Goal: Task Accomplishment & Management: Complete application form

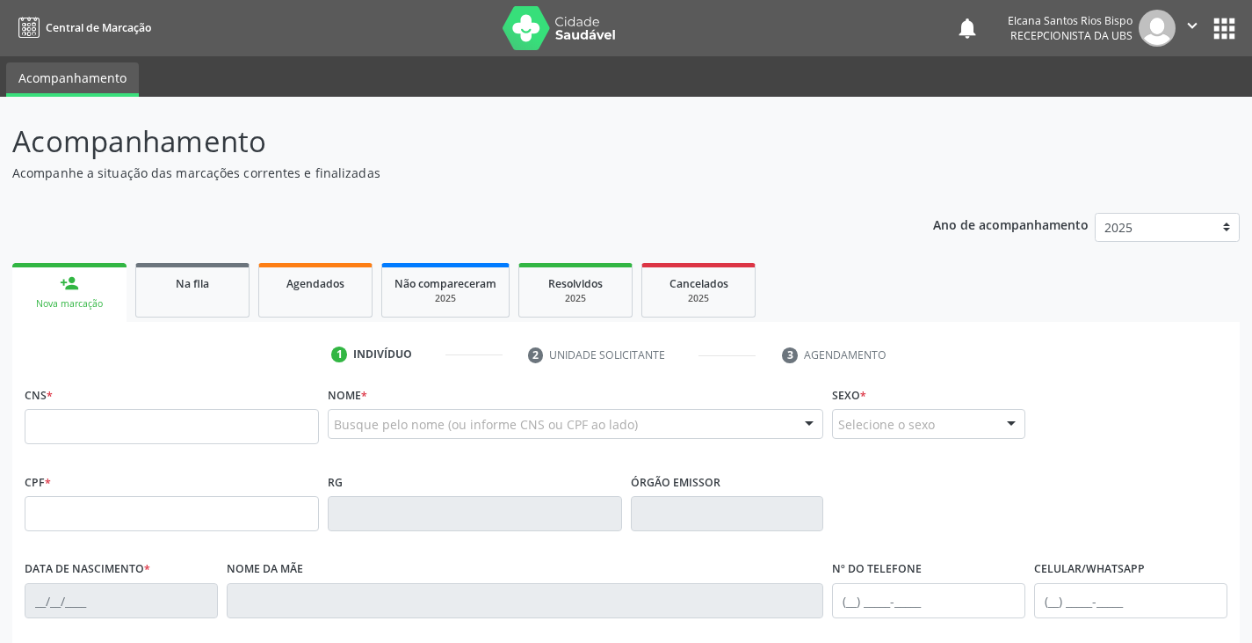
click at [119, 444] on input "text" at bounding box center [172, 426] width 294 height 35
click at [214, 428] on input "text" at bounding box center [172, 426] width 294 height 35
paste input "702 8076 6545 6964"
type input "702 8076 6545 6964"
type input "047.561.775-49"
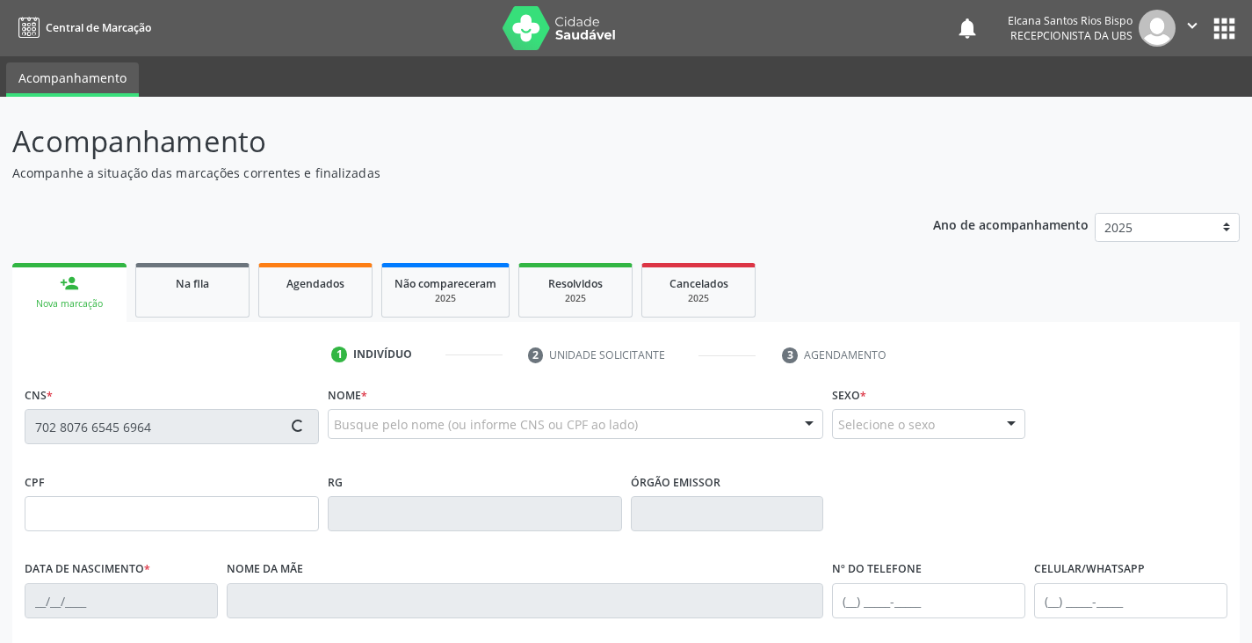
type input "[DATE]"
type input "[PERSON_NAME]"
type input "[PHONE_NUMBER]"
type input "S/N"
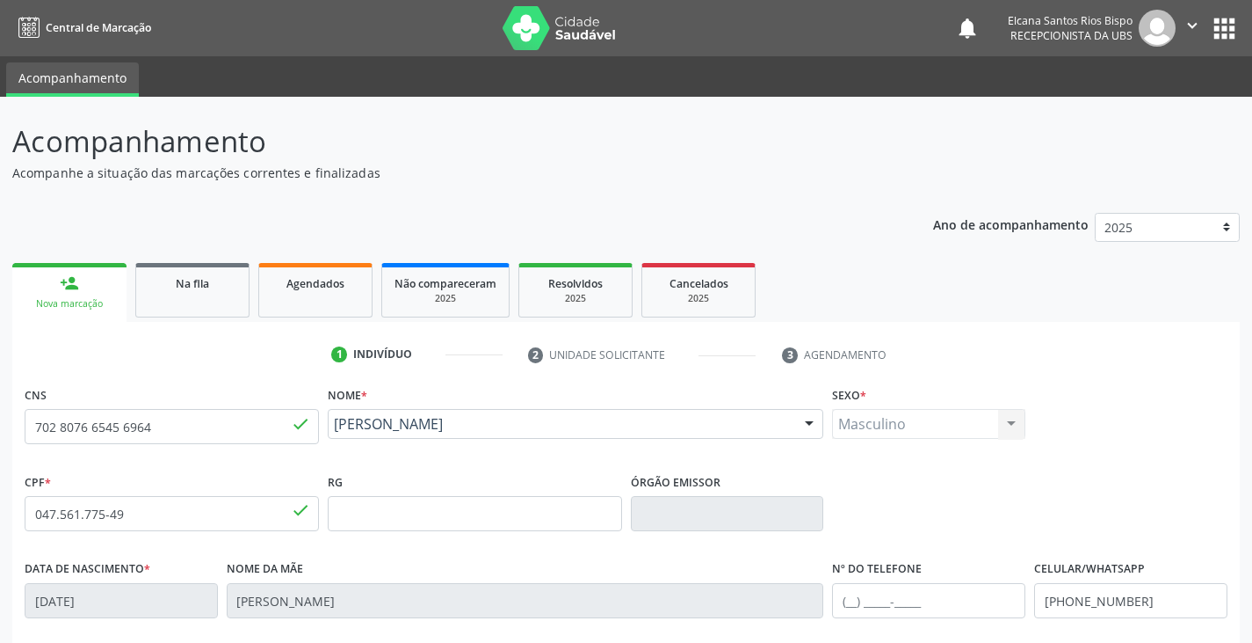
scroll to position [310, 0]
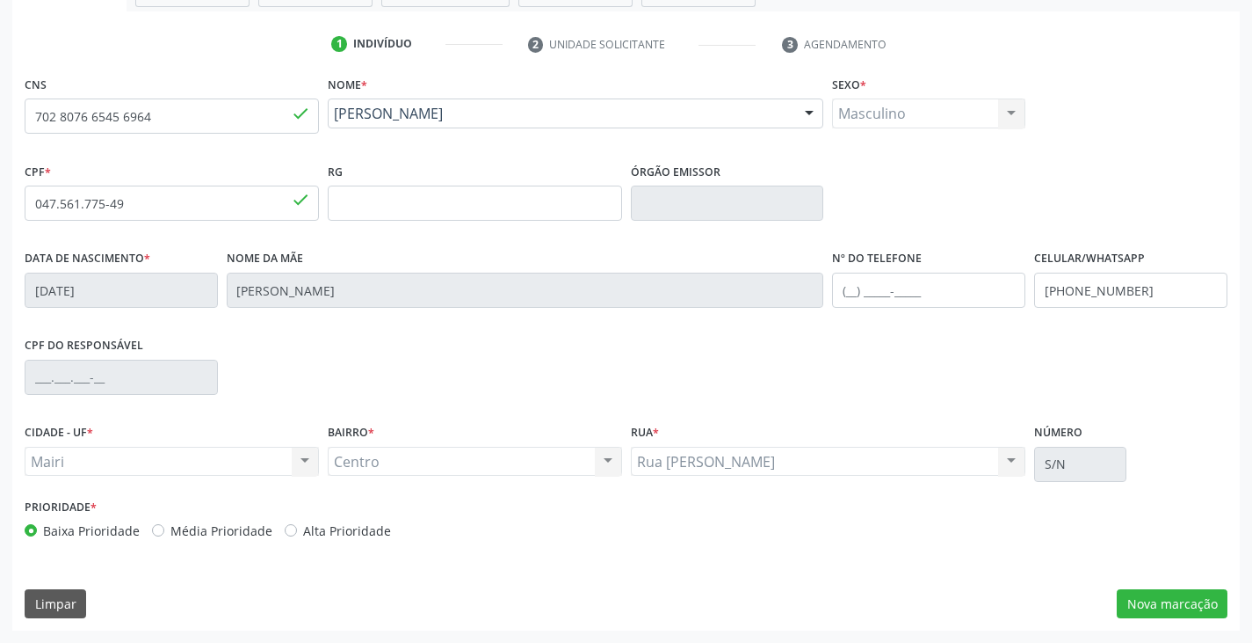
click at [343, 545] on div "Prioridade * Baixa Prioridade Média Prioridade Alta Prioridade" at bounding box center [323, 523] width 606 height 58
click at [352, 526] on label "Alta Prioridade" at bounding box center [347, 530] width 88 height 18
click at [297, 526] on input "Alta Prioridade" at bounding box center [291, 529] width 12 height 16
radio input "true"
click at [1138, 600] on button "Nova marcação" at bounding box center [1172, 604] width 111 height 30
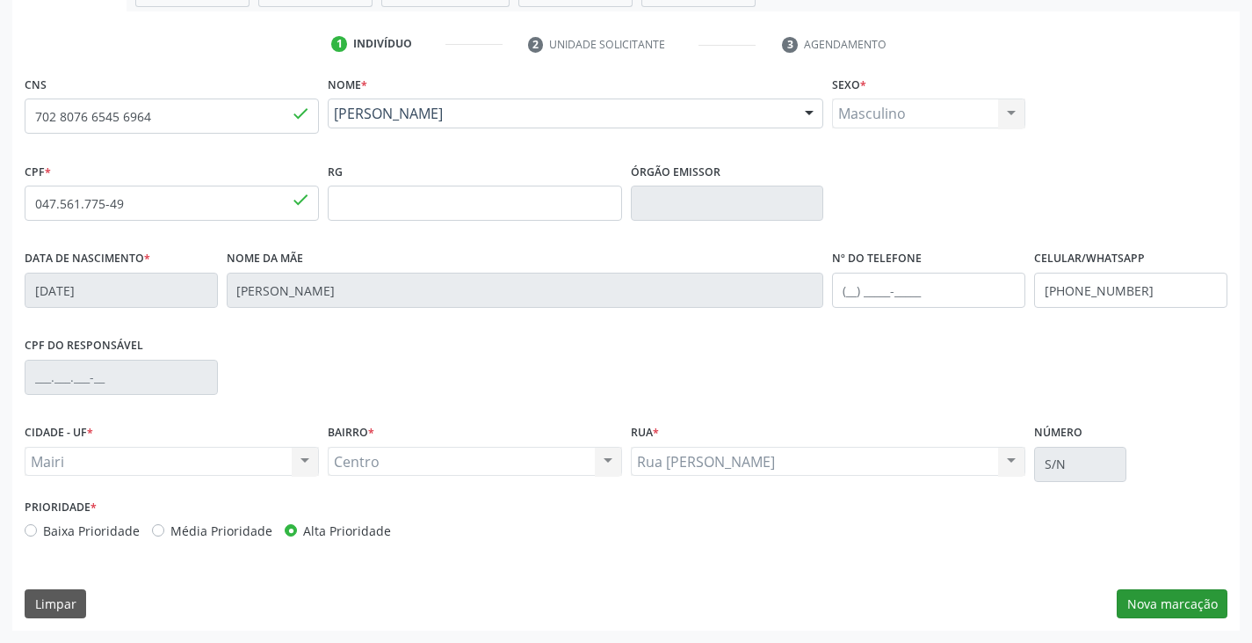
scroll to position [229, 0]
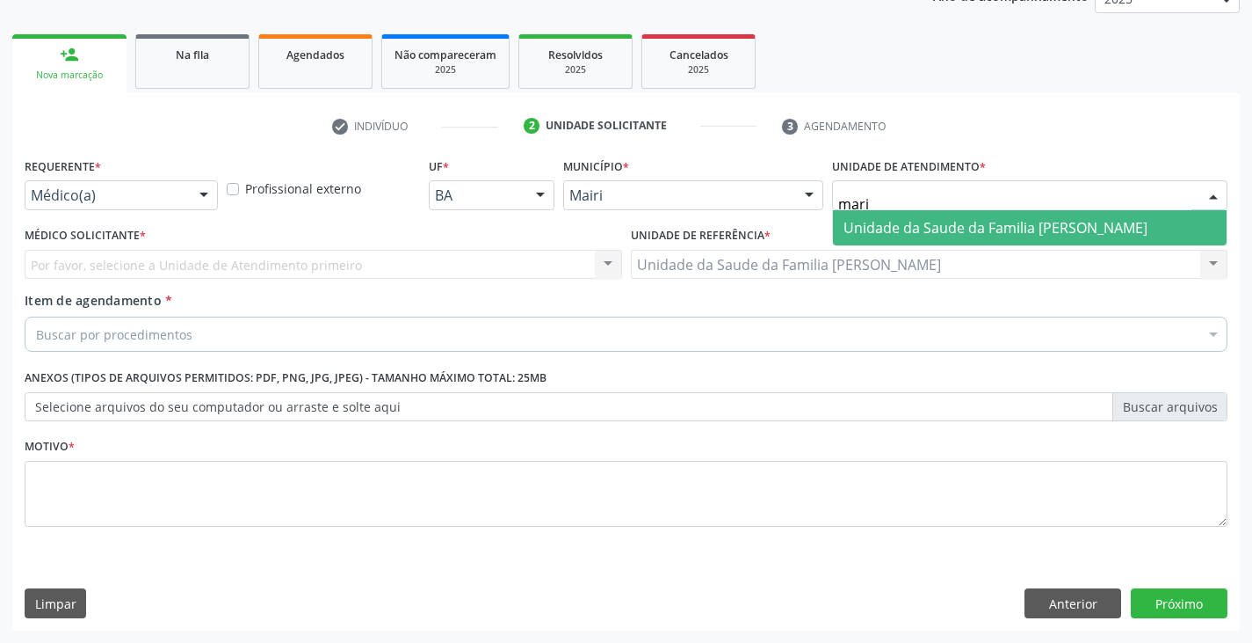
type input "maria"
click at [933, 229] on span "Unidade da Saude da Familia [PERSON_NAME]" at bounding box center [996, 227] width 304 height 19
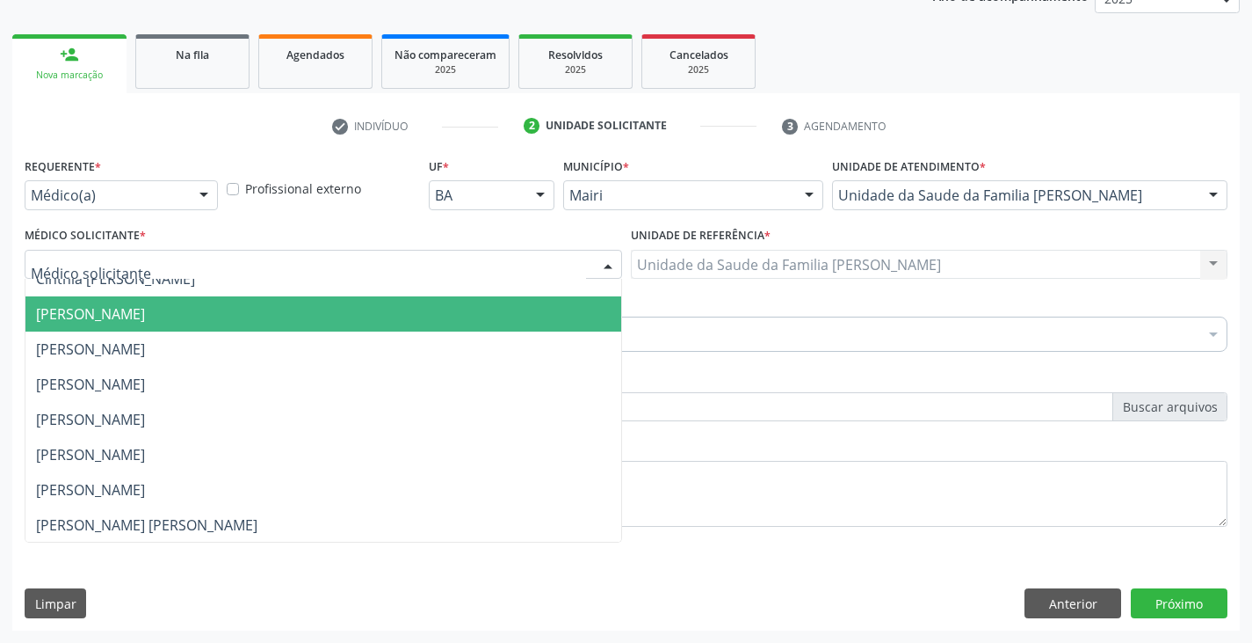
scroll to position [229, 0]
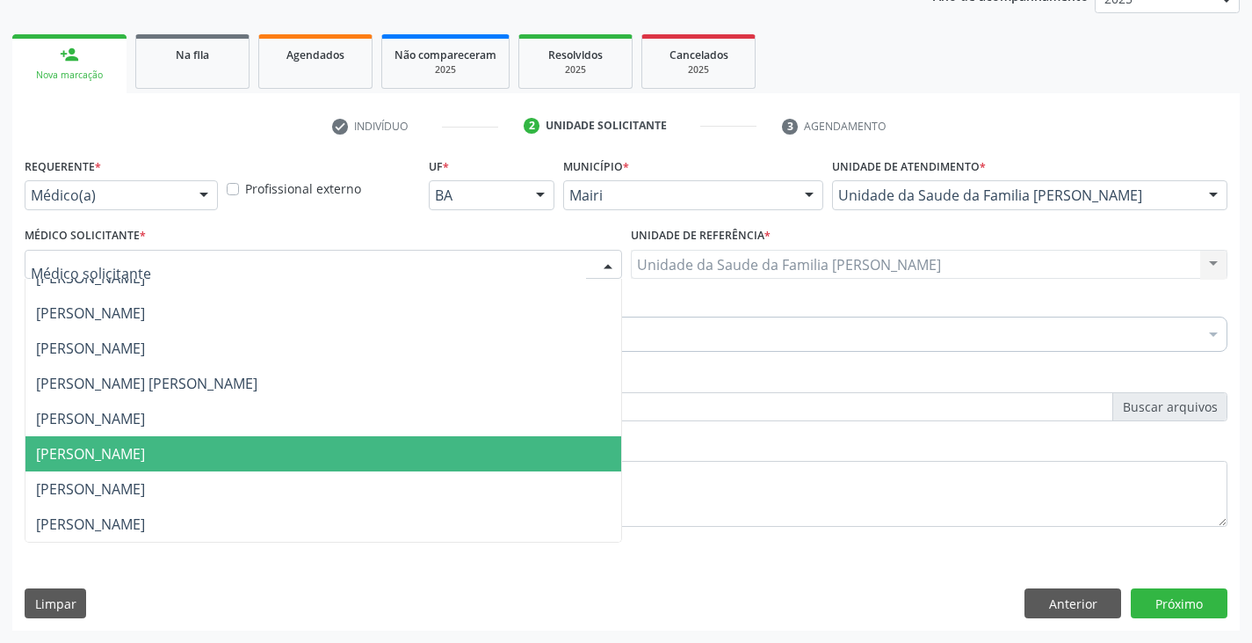
click at [89, 455] on span "[PERSON_NAME]" at bounding box center [90, 453] width 109 height 19
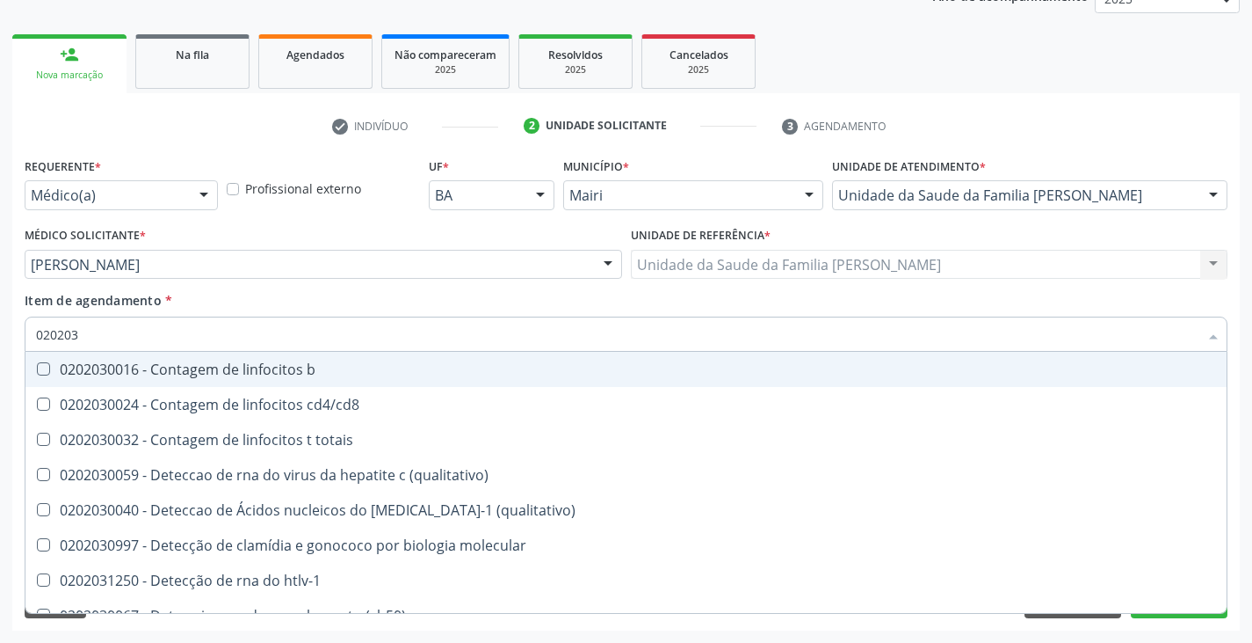
type input "0202038"
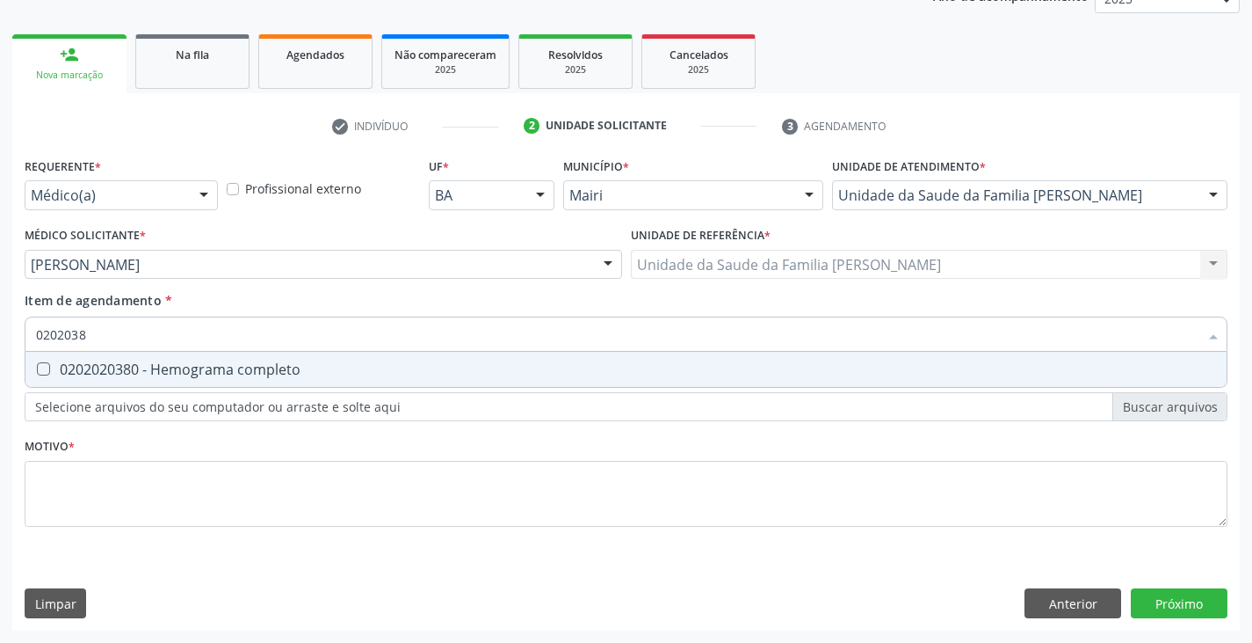
click at [79, 365] on div "0202020380 - Hemograma completo" at bounding box center [626, 369] width 1180 height 14
checkbox completo "true"
type input "020203"
checkbox completo "false"
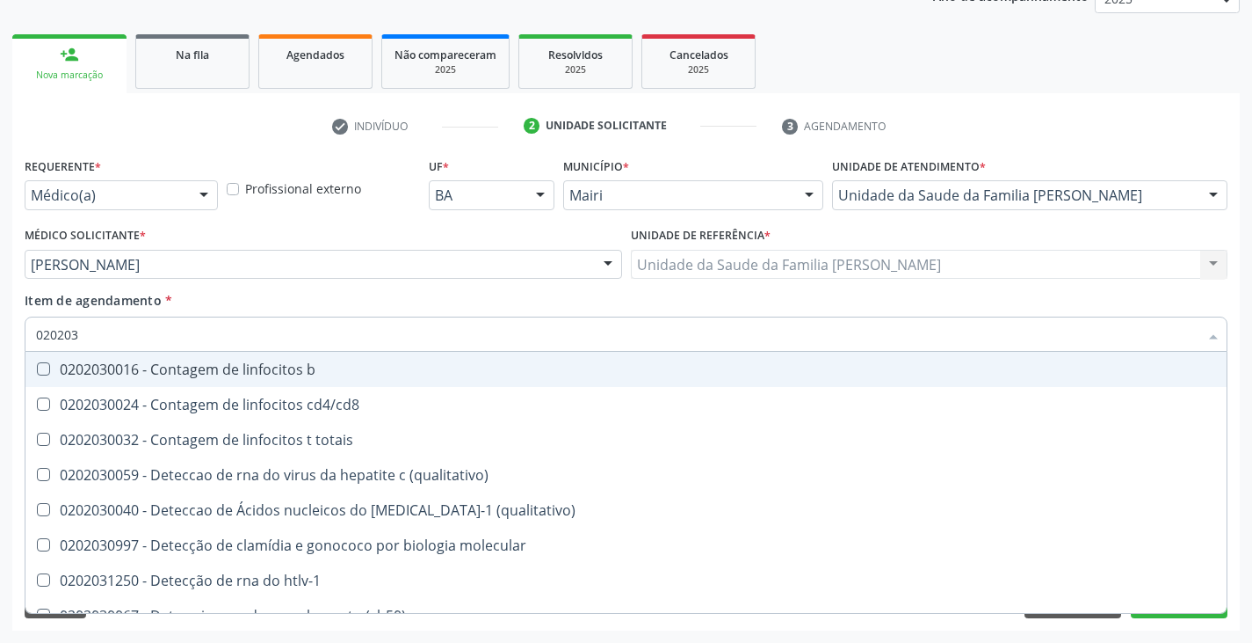
type input "02020"
checkbox completo "false"
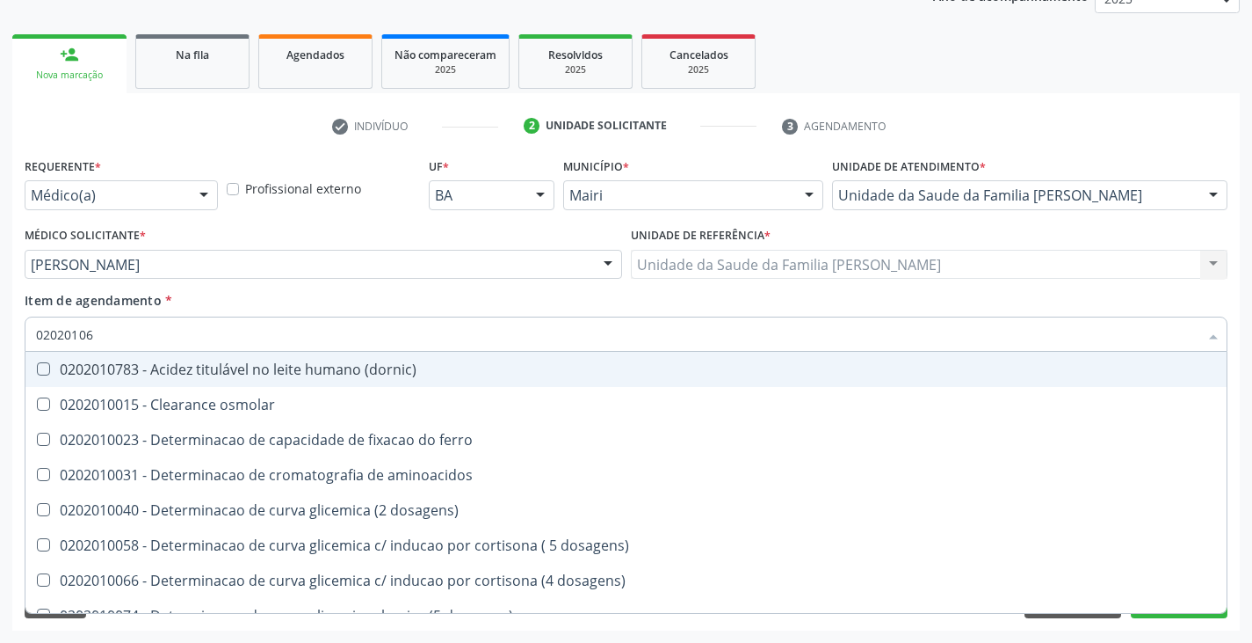
type input "020201069"
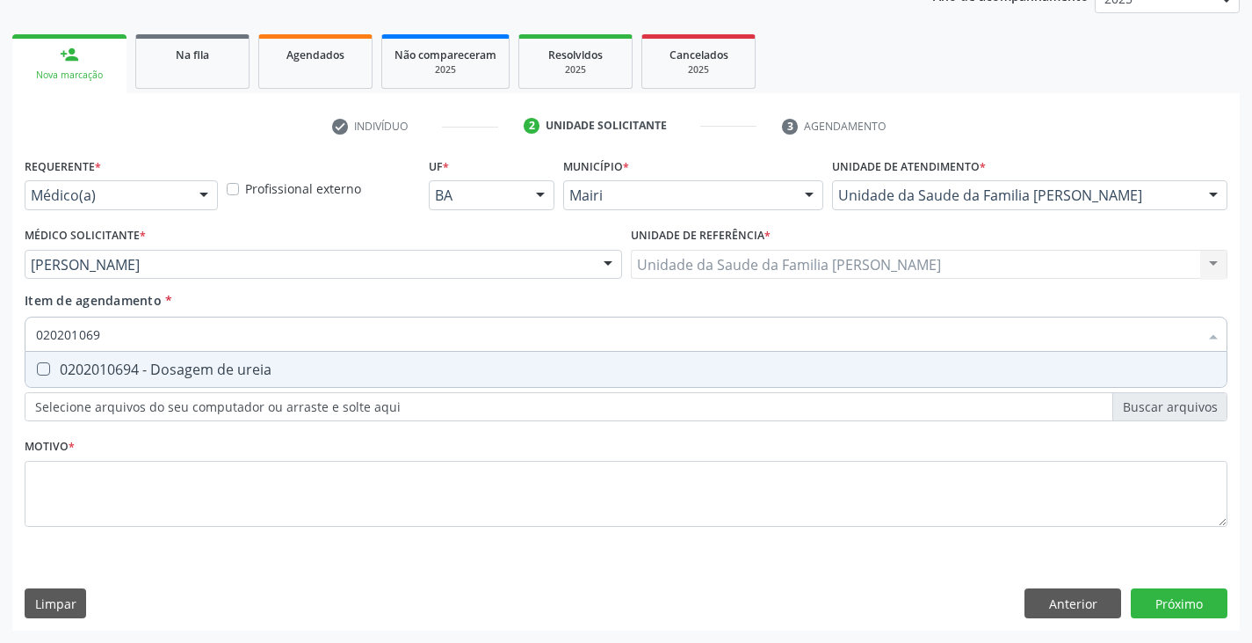
click at [79, 365] on div "0202010694 - Dosagem de ureia" at bounding box center [626, 369] width 1180 height 14
checkbox ureia "true"
type input "02020106"
checkbox ureia "false"
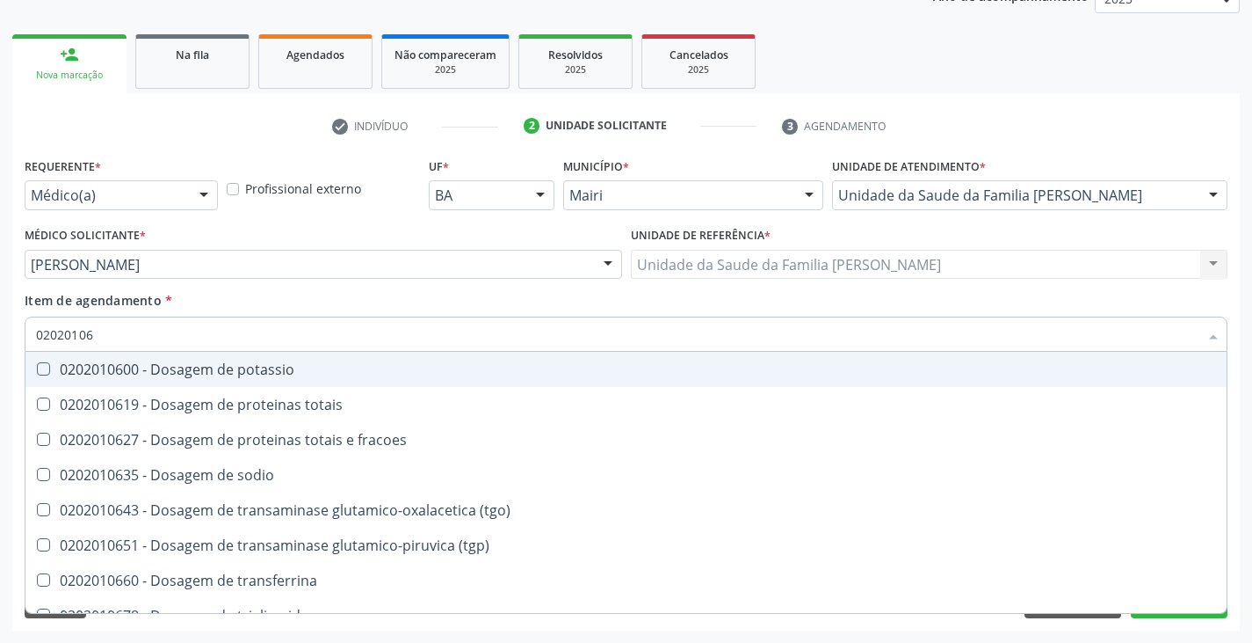
type input "0202010"
checkbox ureia "false"
type input "020201047"
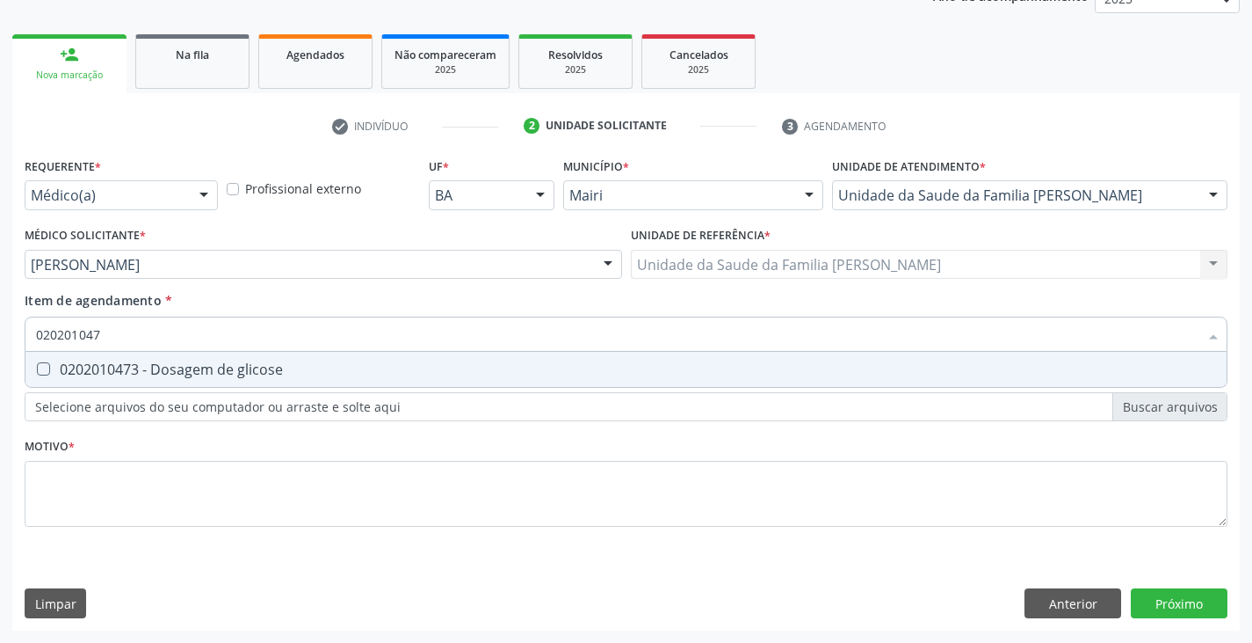
click at [79, 365] on div "0202010473 - Dosagem de glicose" at bounding box center [626, 369] width 1180 height 14
checkbox glicose "true"
type input "02020104"
checkbox glicose "false"
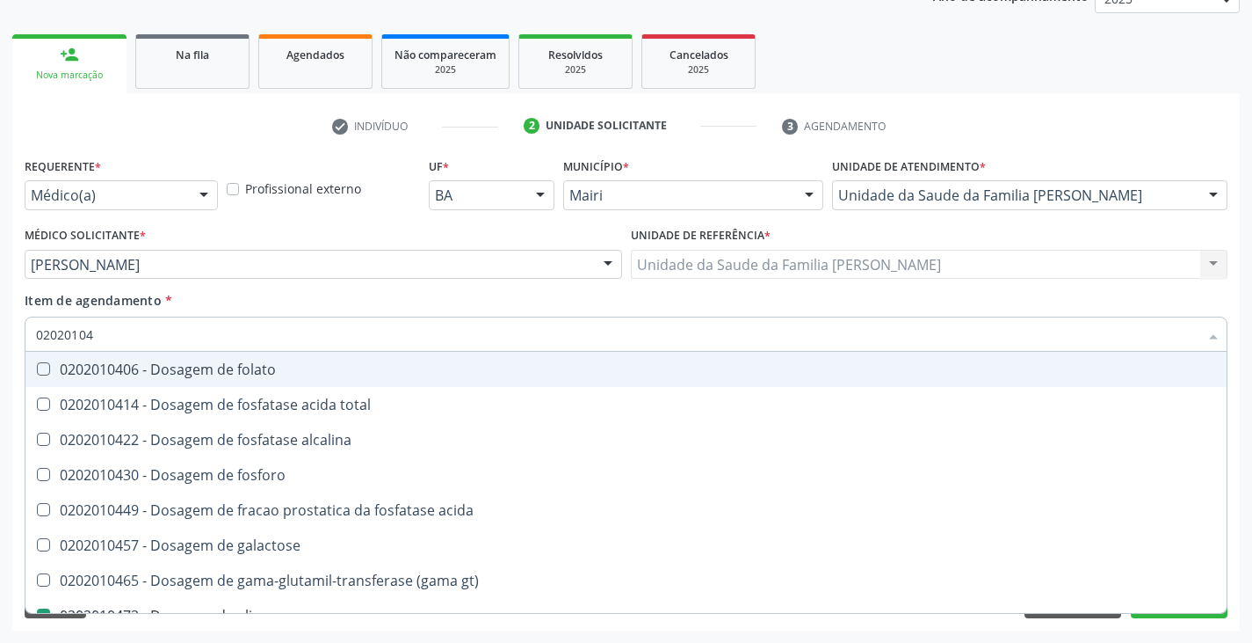
type input "0202010"
checkbox glicose "false"
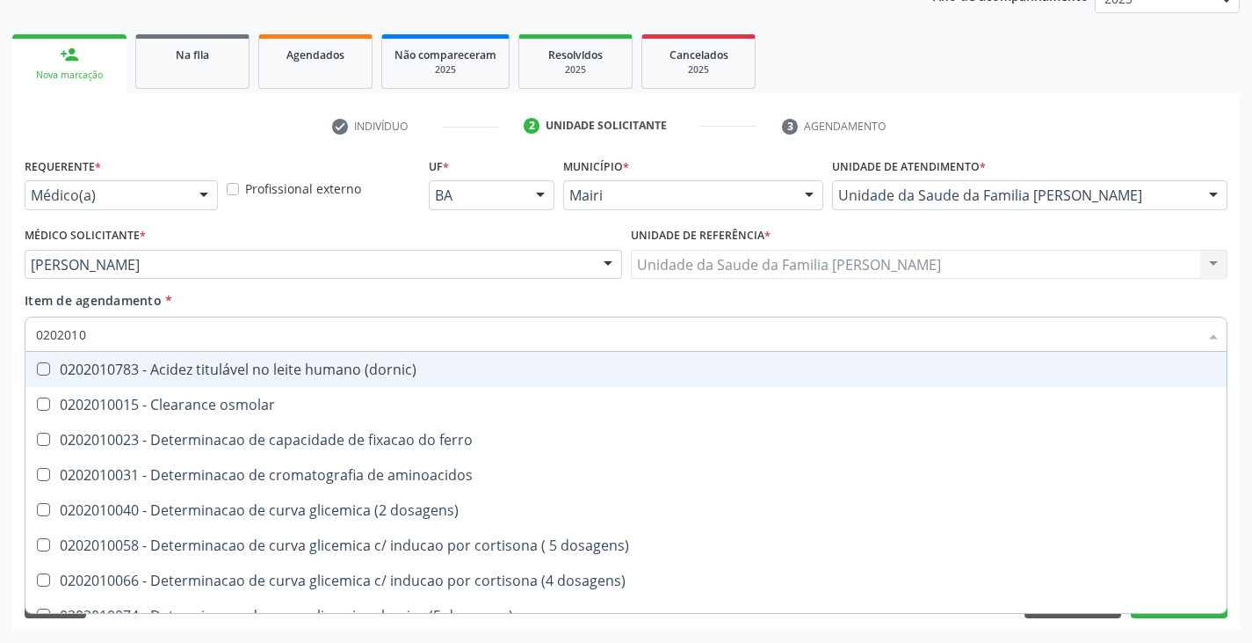
type input "020201"
checkbox glicose "false"
checkbox magnesio "true"
checkbox ureia "false"
type input "02020"
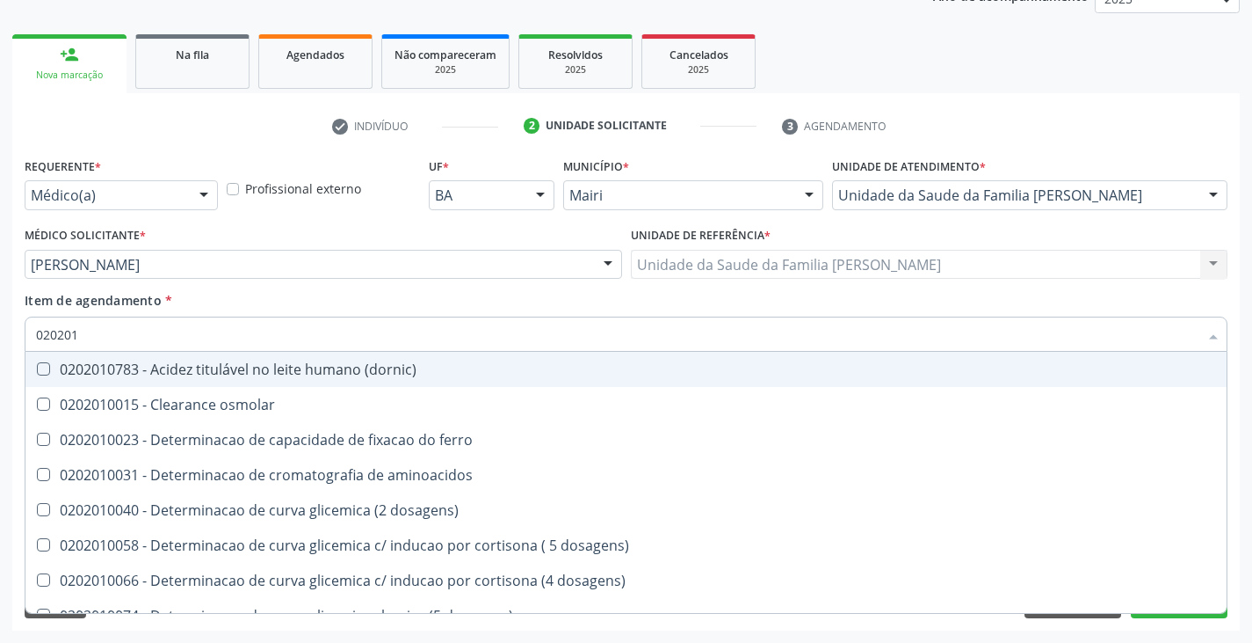
checkbox glicose "false"
checkbox ureia "false"
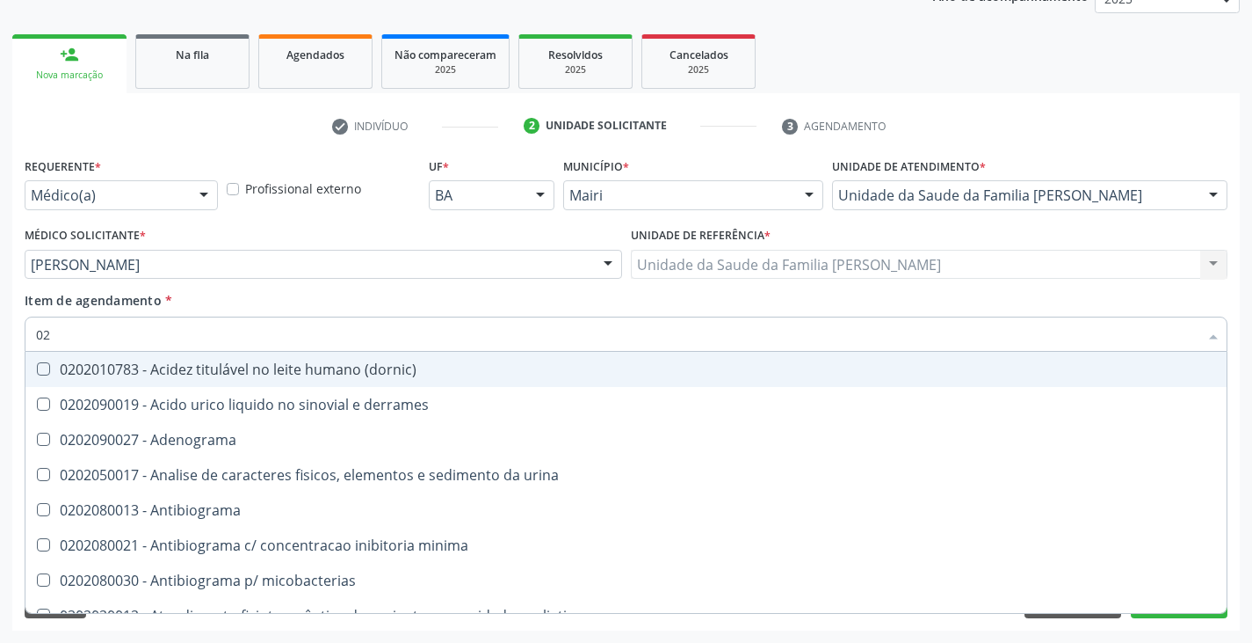
type input "0"
checkbox glicose "false"
checkbox \(ige\) "false"
checkbox ureia "false"
checkbox \) "false"
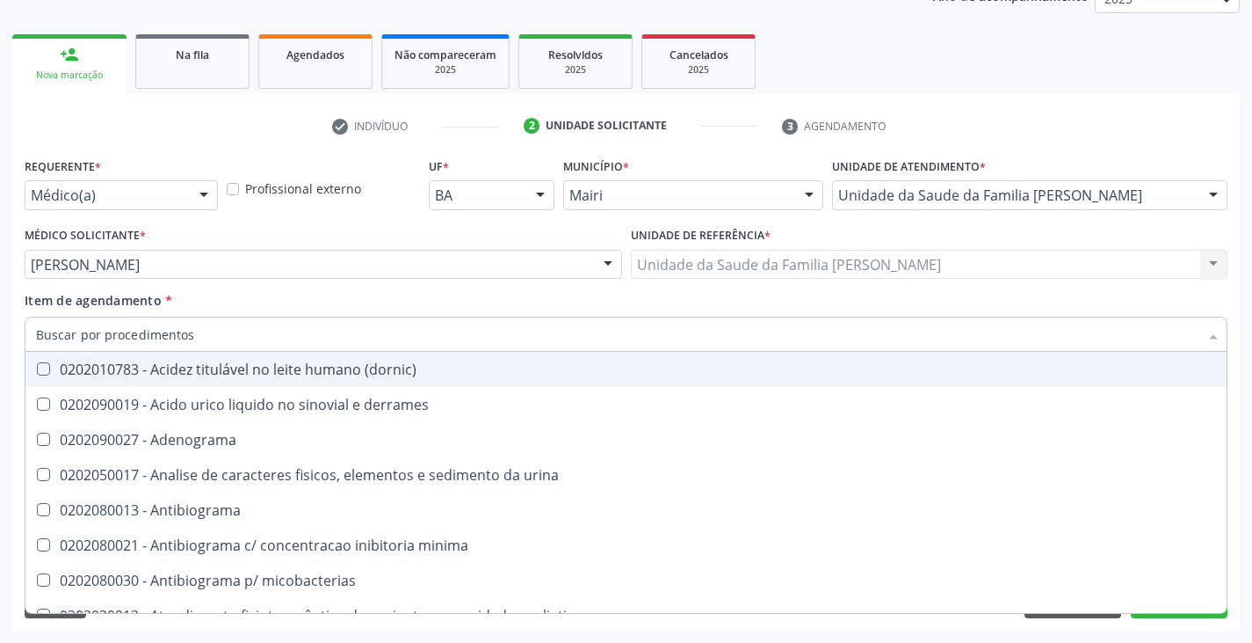
checkbox completo "false"
checkbox \(western-blot\) "false"
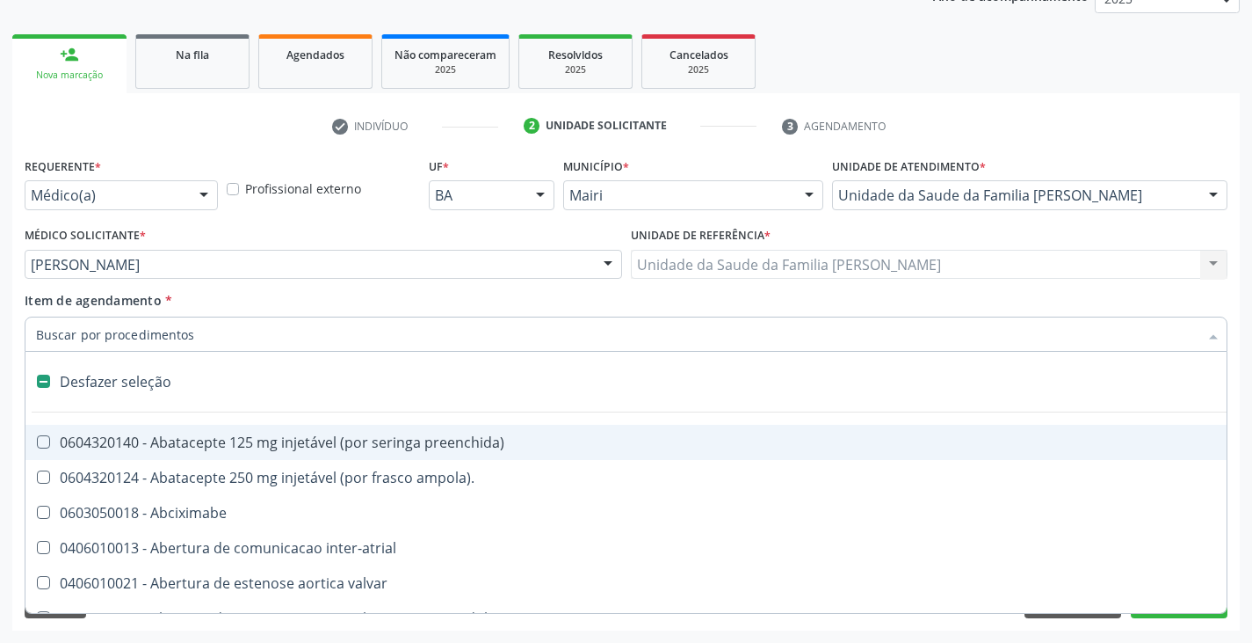
type input "1"
checkbox alveolar "true"
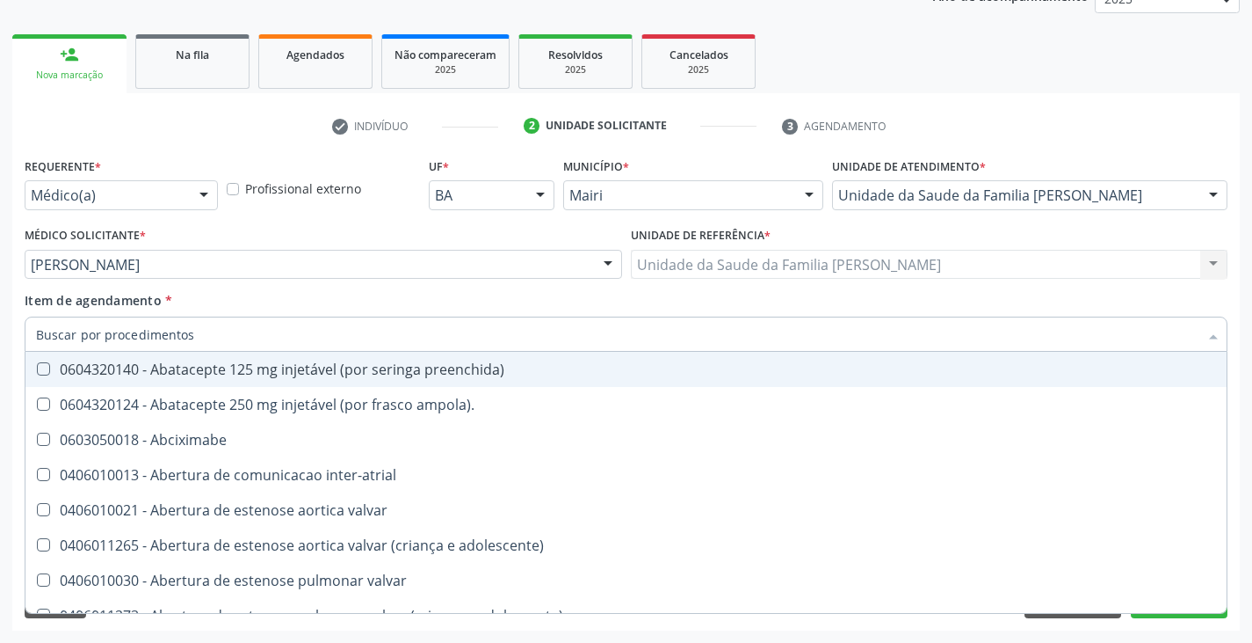
checkbox glicose "false"
type input "02"
checkbox osmolar "true"
checkbox obstetrica "true"
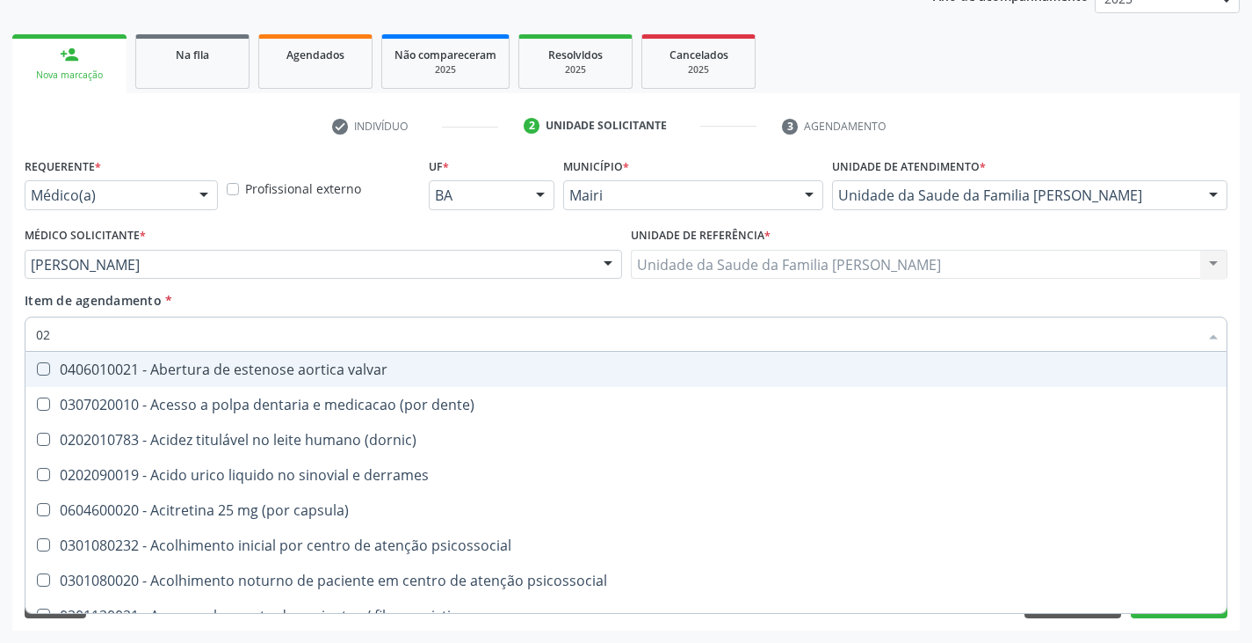
type input "020"
checkbox amniotico "true"
checkbox metil-hipurico "true"
checkbox glicose "false"
checkbox ureia "false"
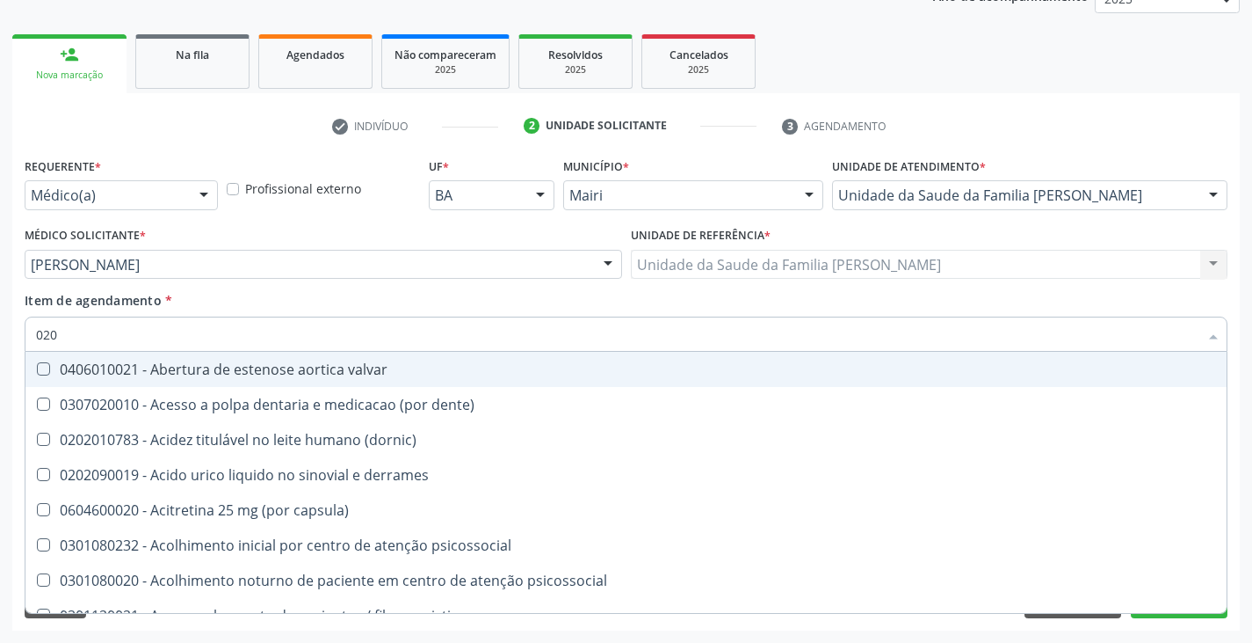
checkbox Eletro-oculografia "true"
type input "0202"
checkbox osso "true"
checkbox vulva "true"
checkbox septostomia "true"
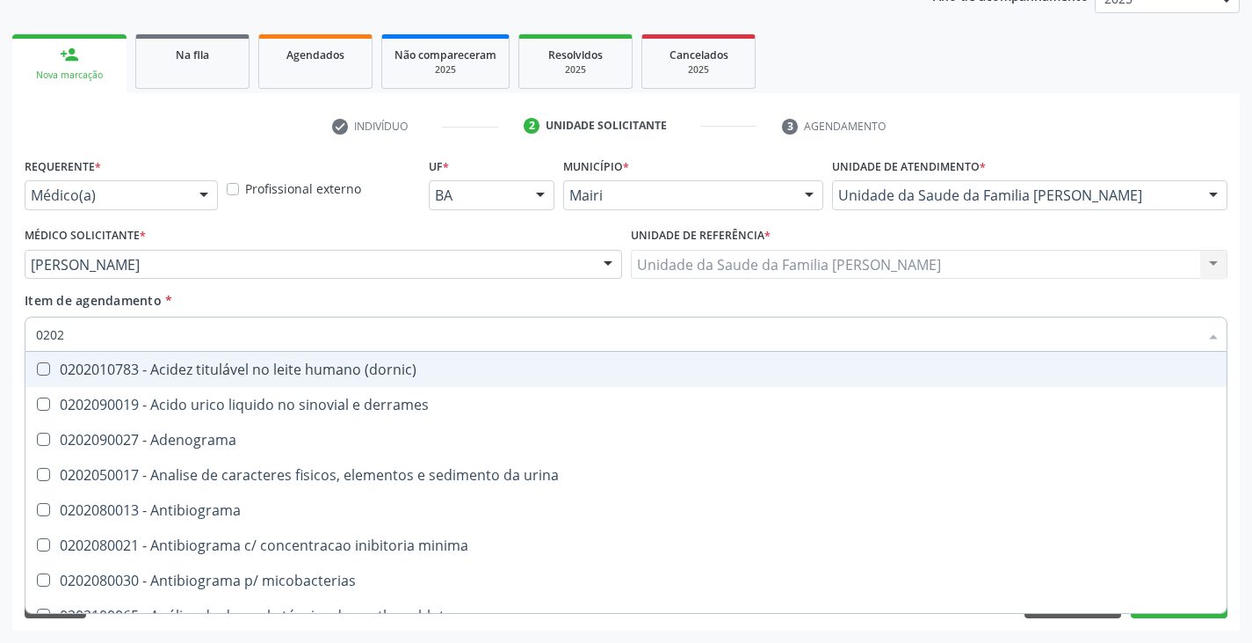
type input "02020"
checkbox fenitoina "true"
checkbox glicose "false"
checkbox coleta\) "true"
checkbox ureia "false"
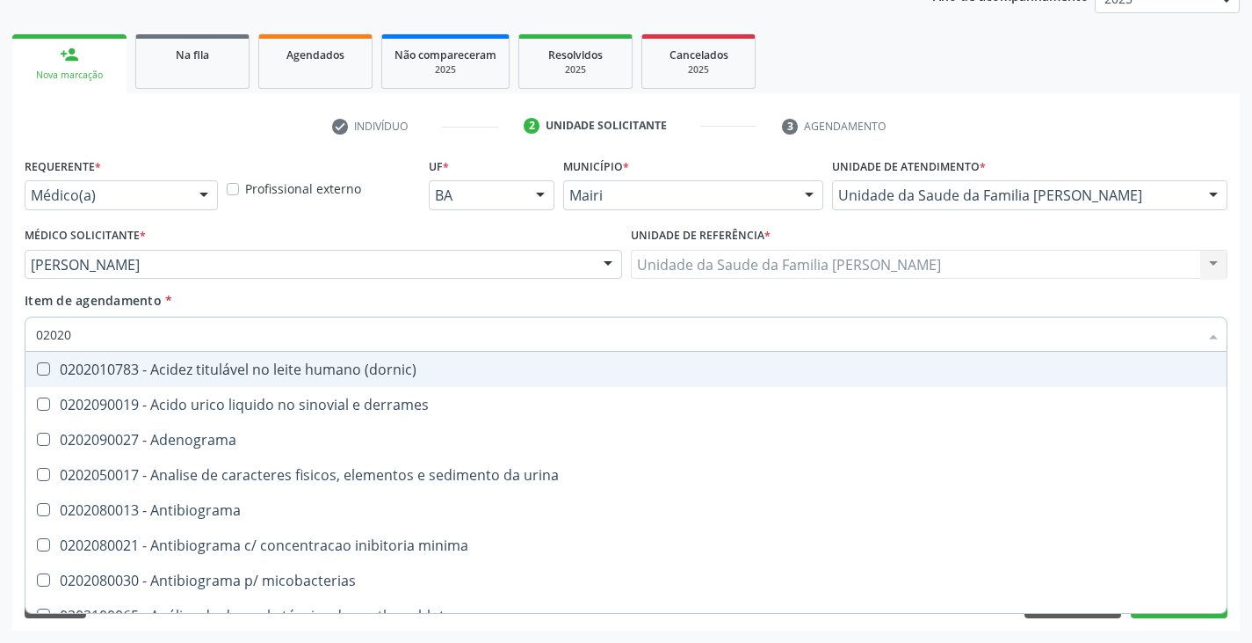
checkbox acilcarnitinas "true"
checkbox completo "false"
type input "020201"
checkbox -duke "true"
checkbox urico "true"
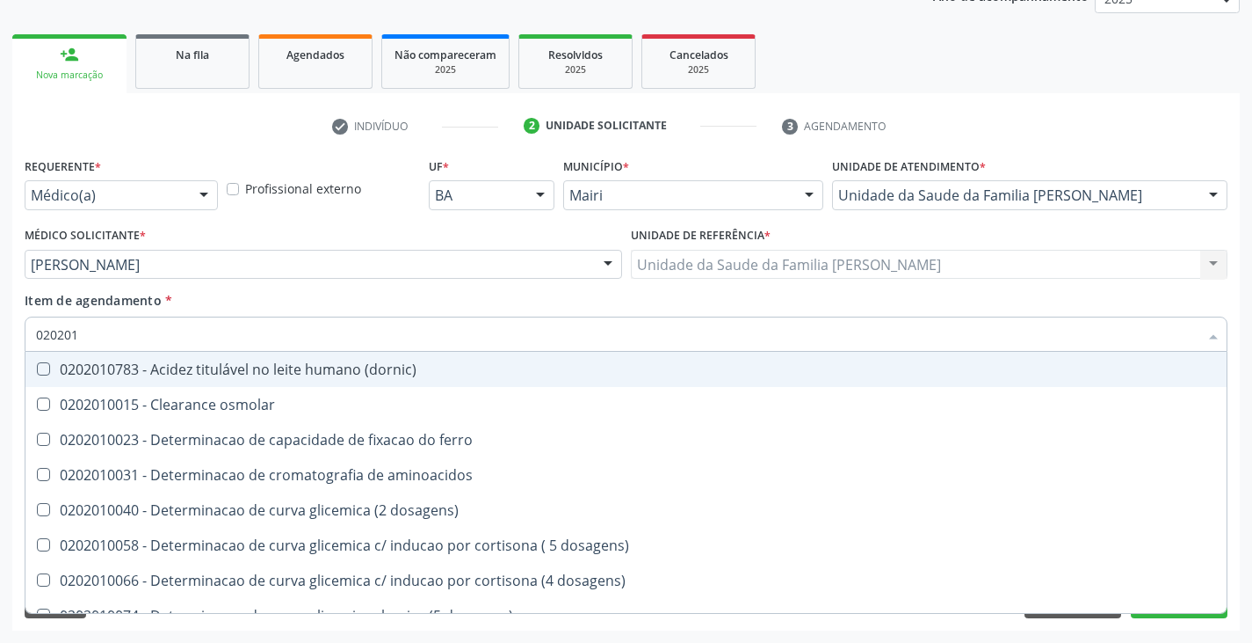
type input "0202010"
checkbox ferritina "true"
checkbox glicose "false"
checkbox potassio "true"
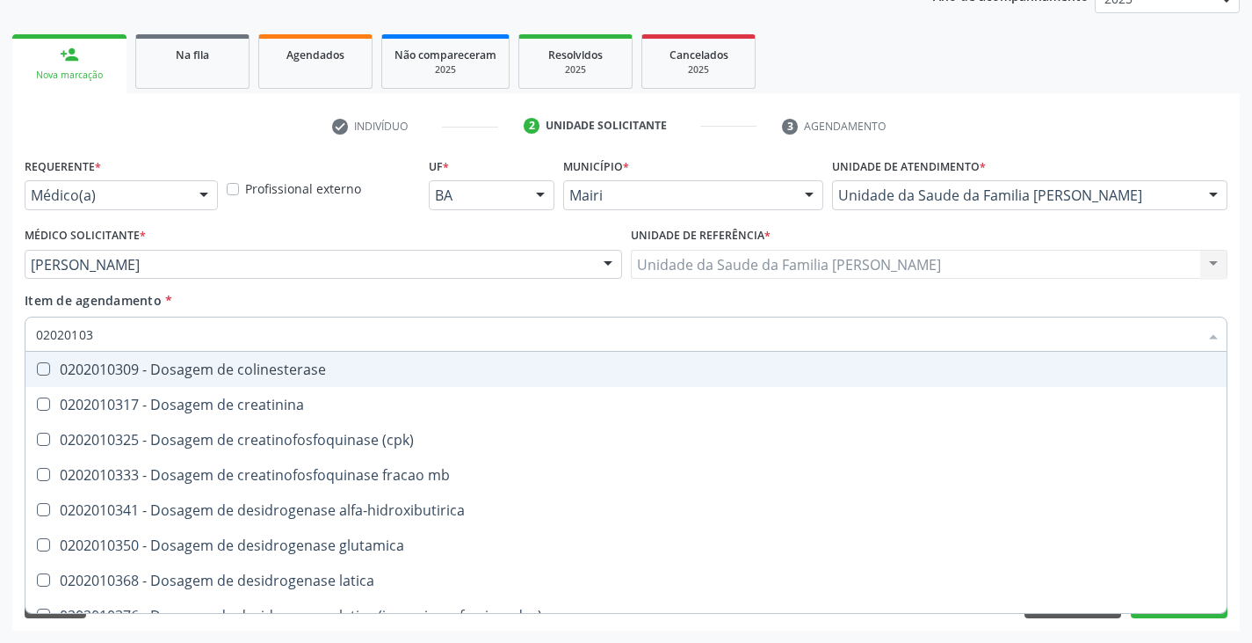
type input "020201031"
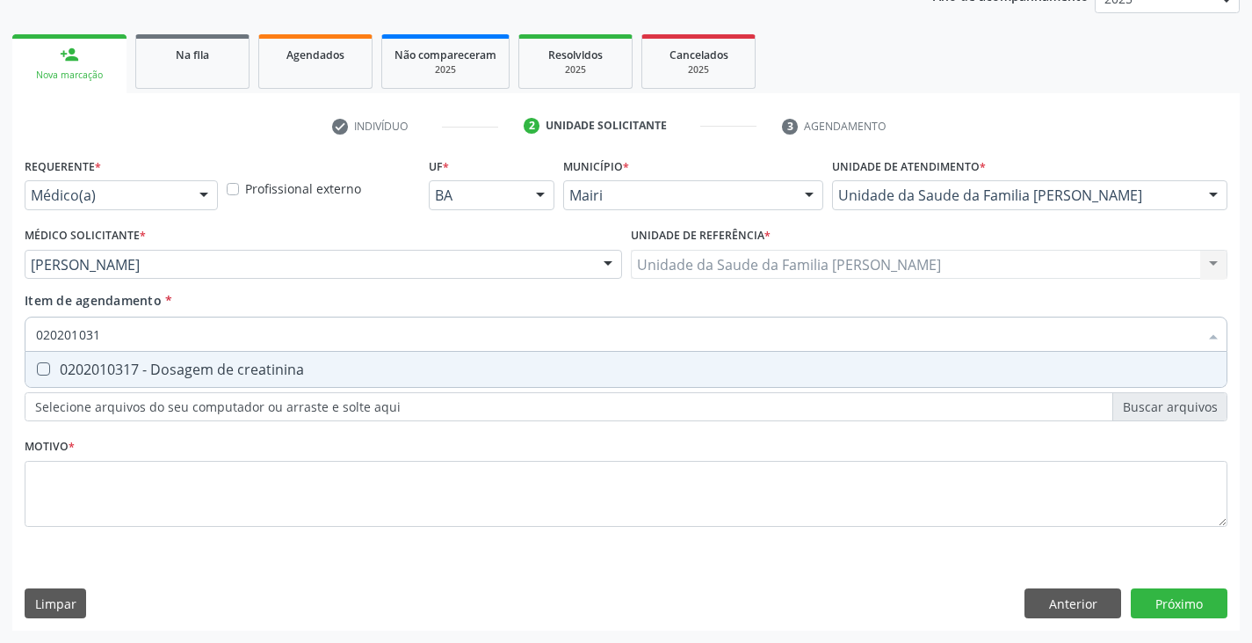
click at [72, 371] on div "0202010317 - Dosagem de creatinina" at bounding box center [626, 369] width 1180 height 14
checkbox creatinina "true"
type input "02020103"
checkbox creatinina "false"
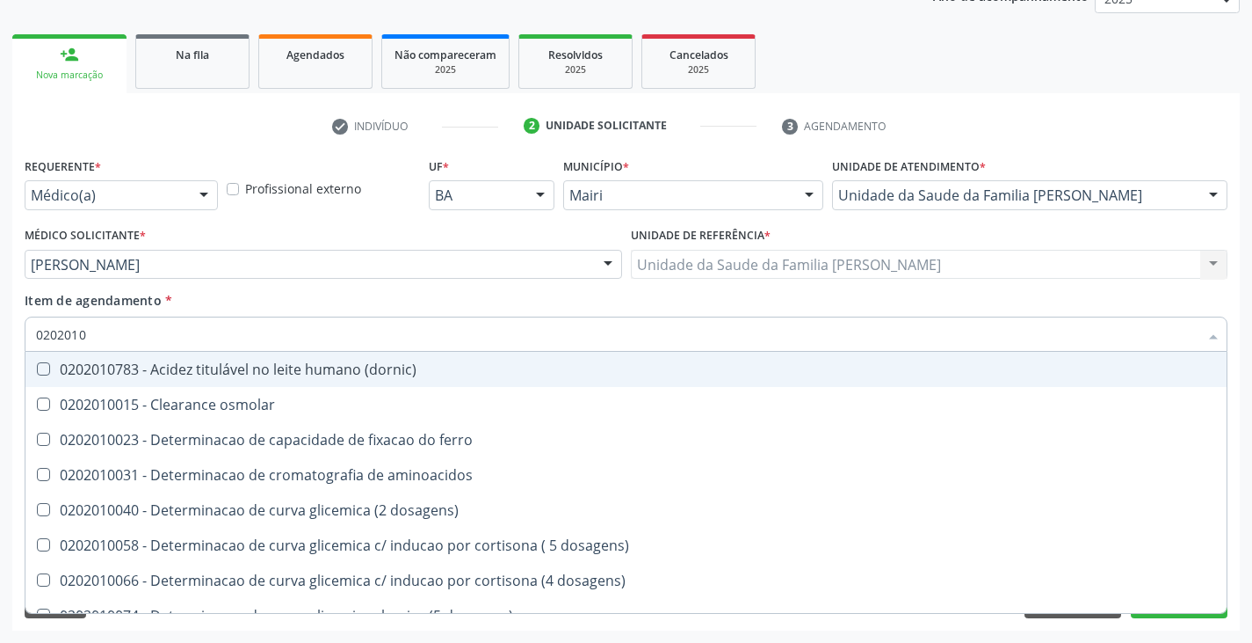
type input "020201"
checkbox creatinina "false"
checkbox ferritina "true"
checkbox glicose "false"
checkbox magnesio "true"
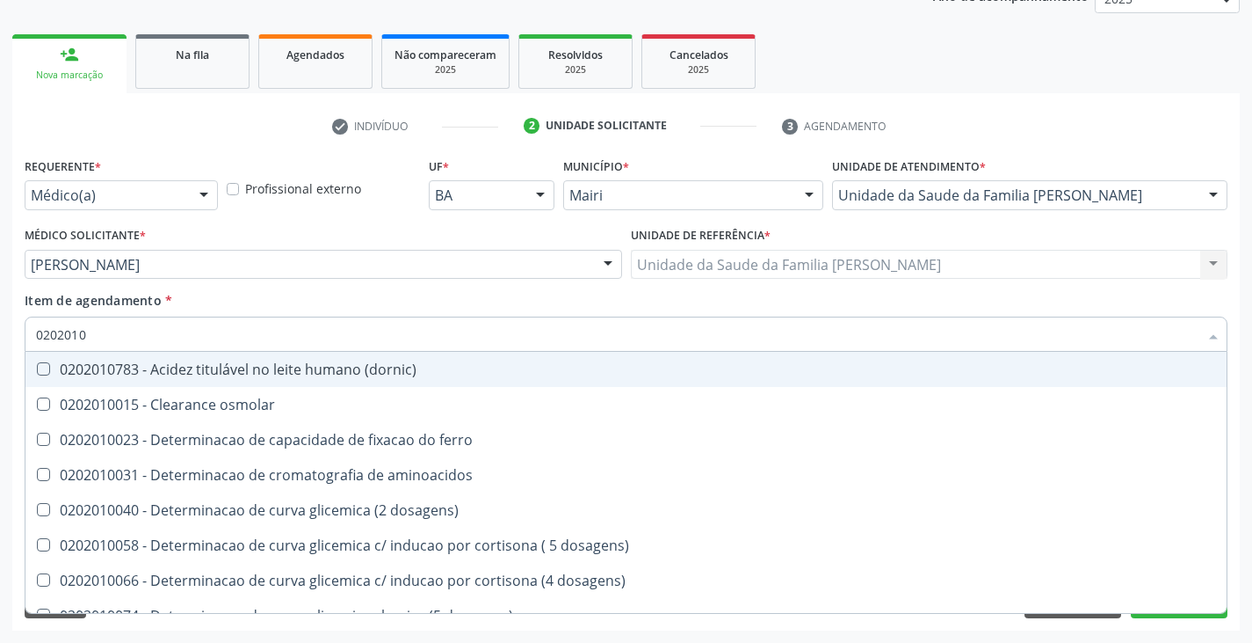
checkbox ureia "false"
type input "02020"
checkbox creatinina "false"
checkbox glicose "false"
checkbox ureia "false"
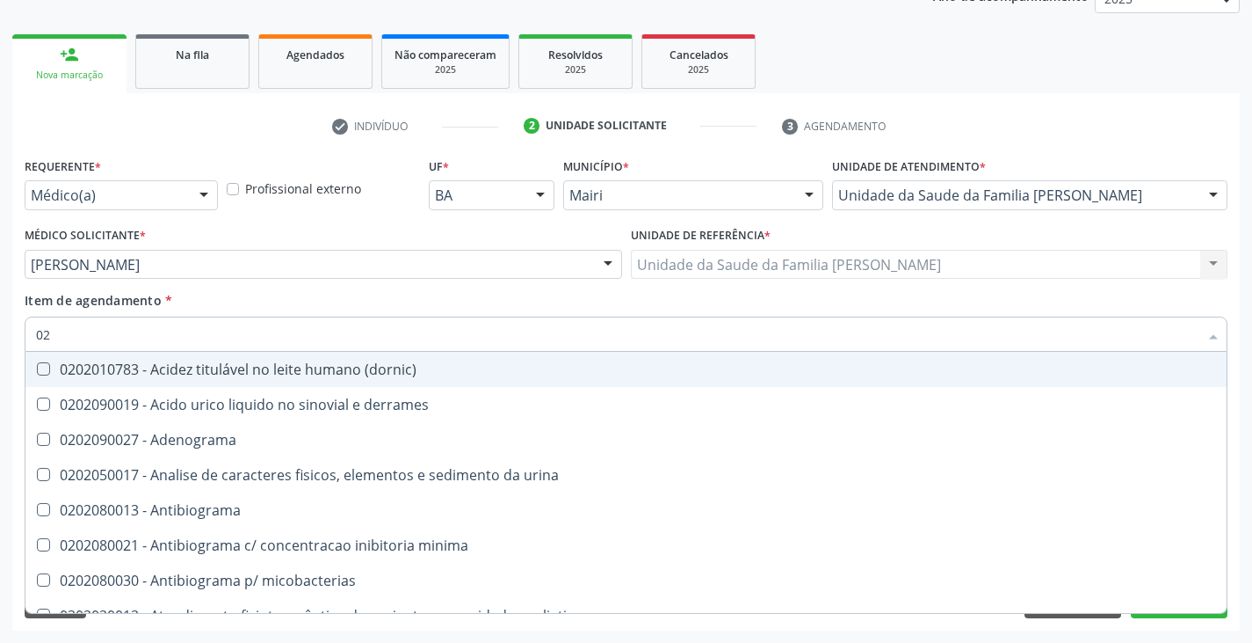
type input "0"
checkbox creatinina "false"
checkbox estrona "false"
checkbox glicose "false"
checkbox \(ige\) "false"
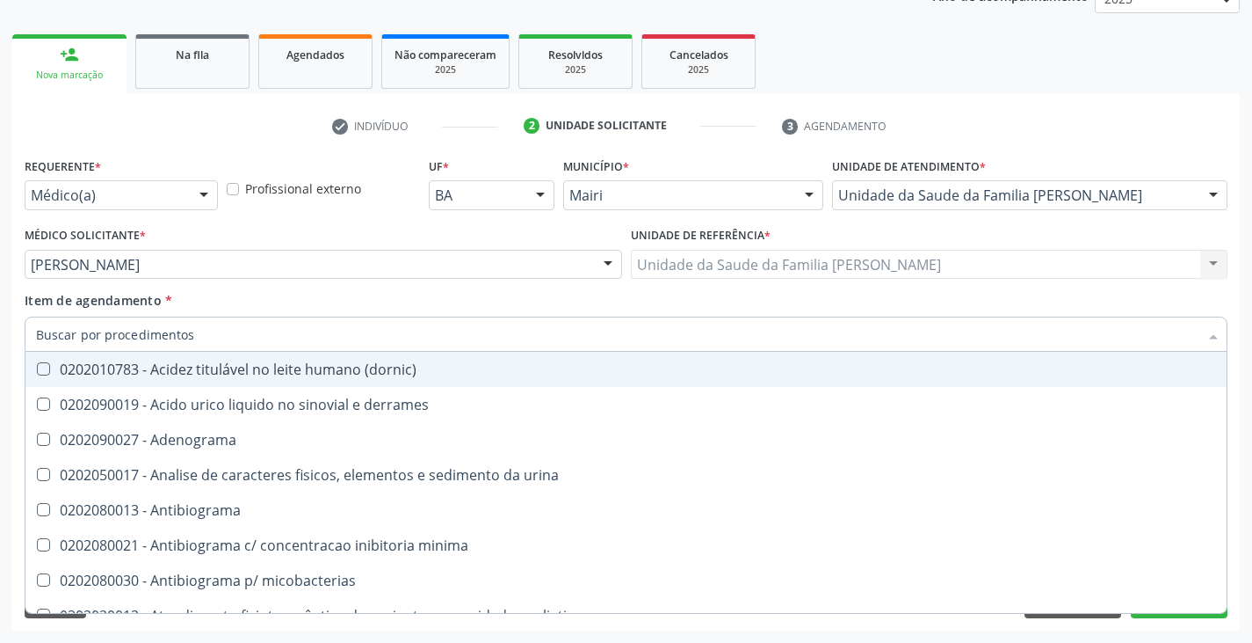
checkbox ureia "false"
checkbox \) "false"
checkbox completo "false"
checkbox \(western-blot\) "false"
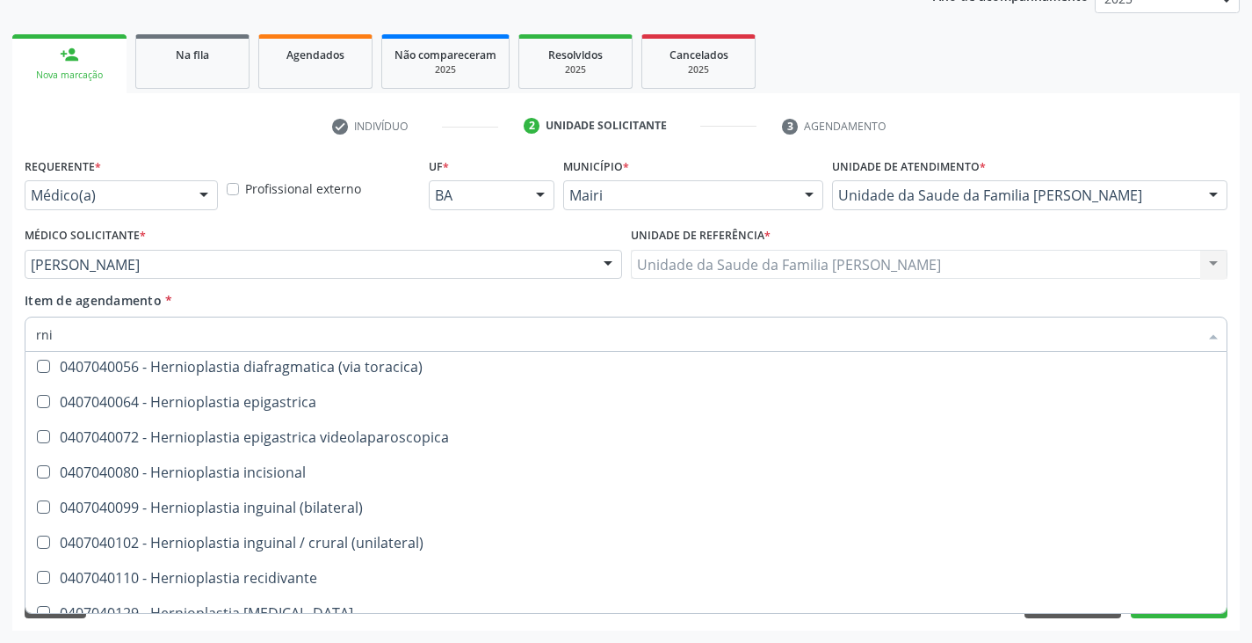
scroll to position [0, 0]
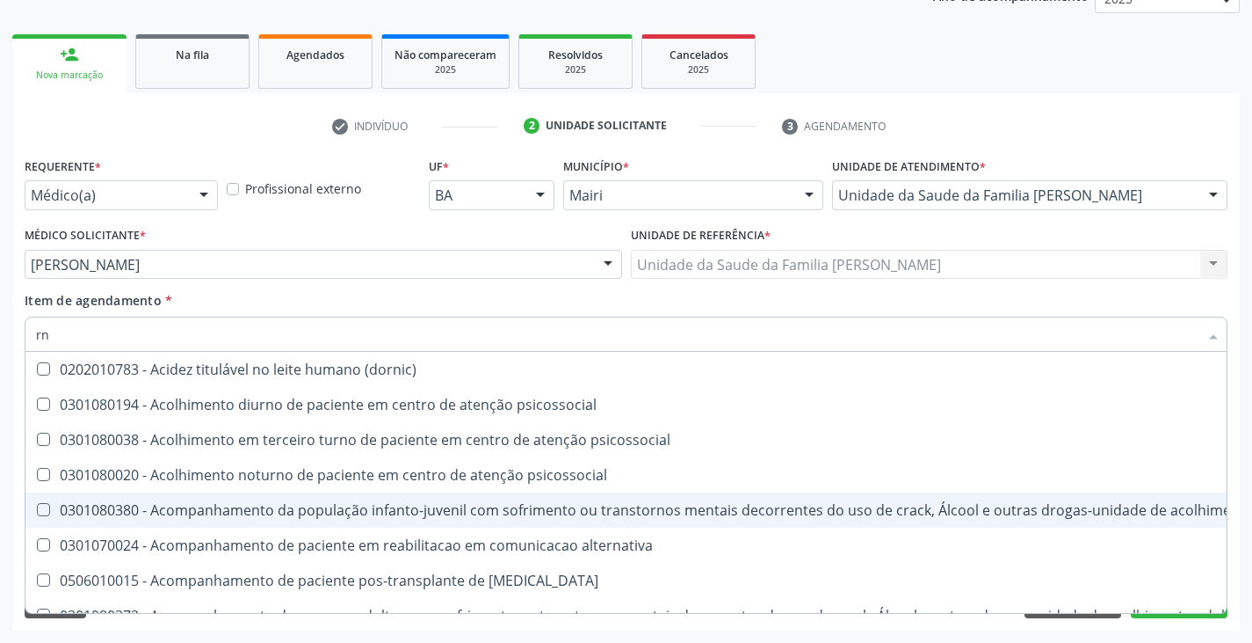
type input "r"
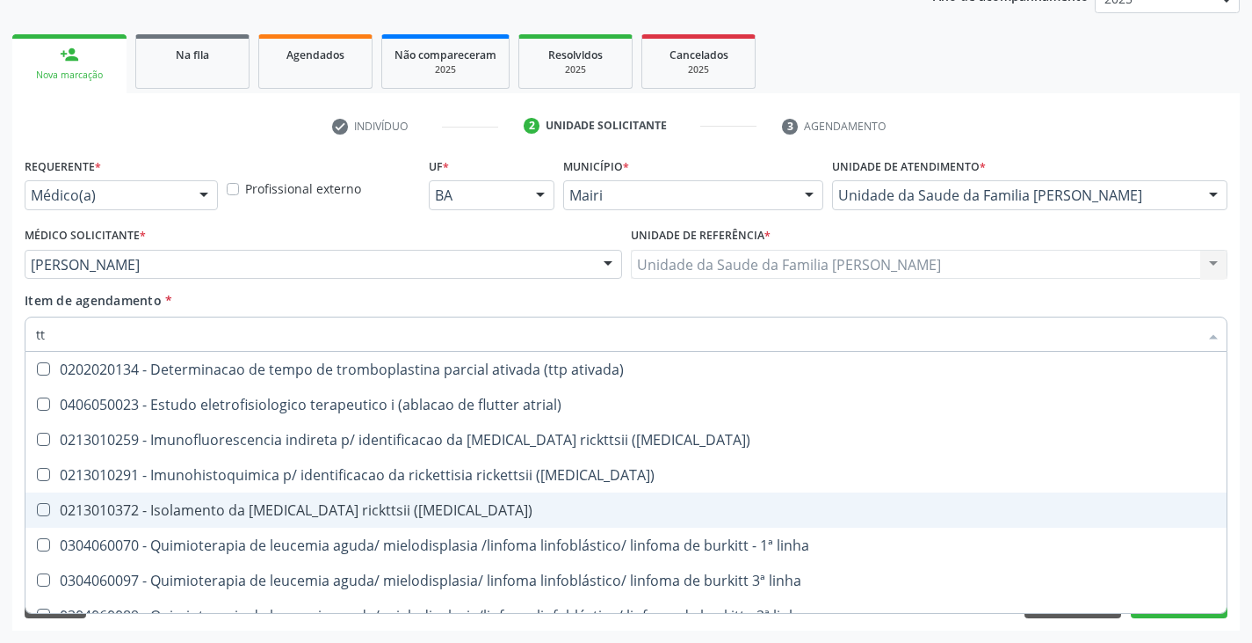
type input "ttp"
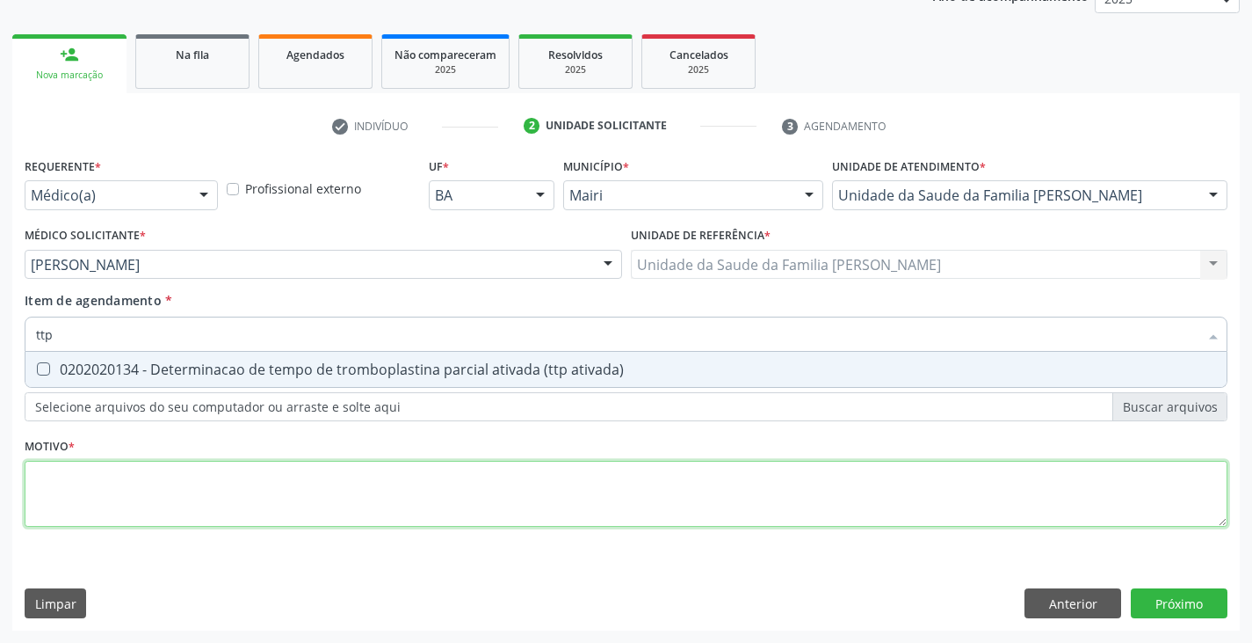
click at [82, 504] on div "Requerente * Médico(a) Médico(a) Enfermeiro(a) Paciente Nenhum resultado encont…" at bounding box center [626, 352] width 1203 height 398
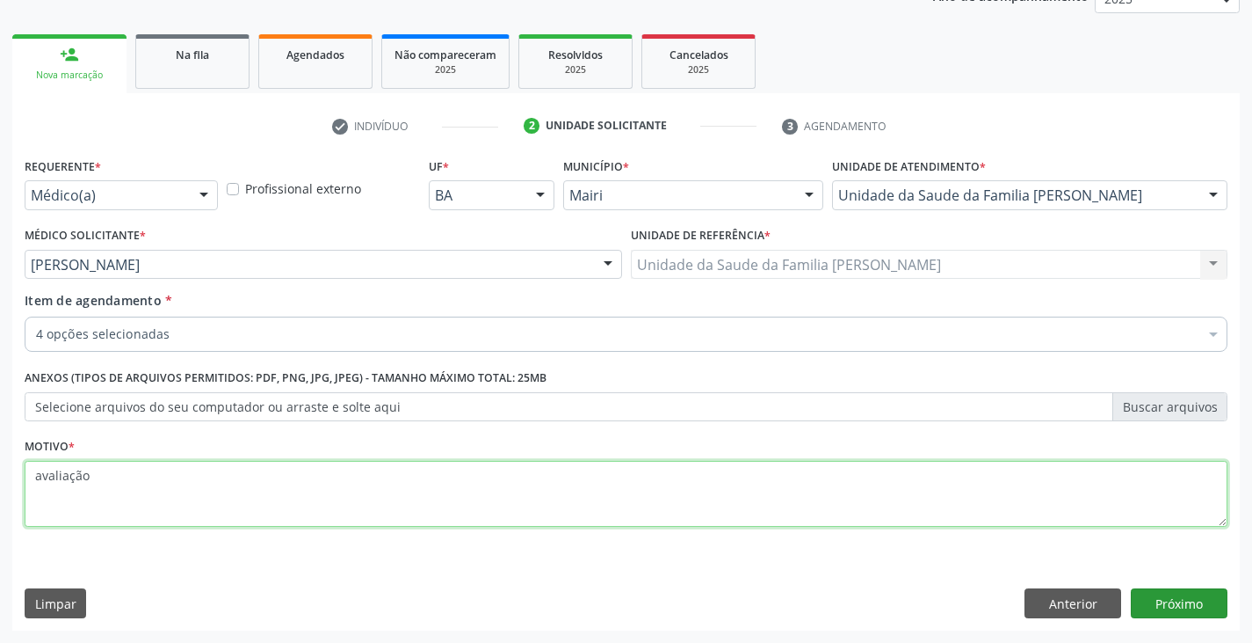
type textarea "avaliação"
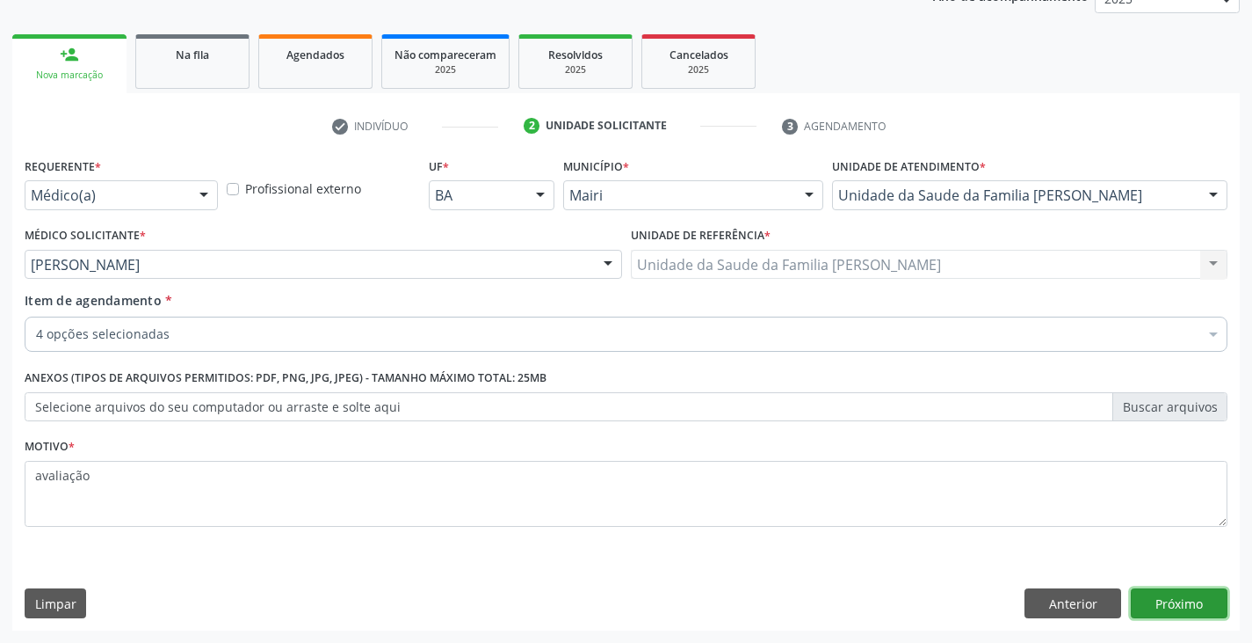
click at [1194, 608] on button "Próximo" at bounding box center [1179, 603] width 97 height 30
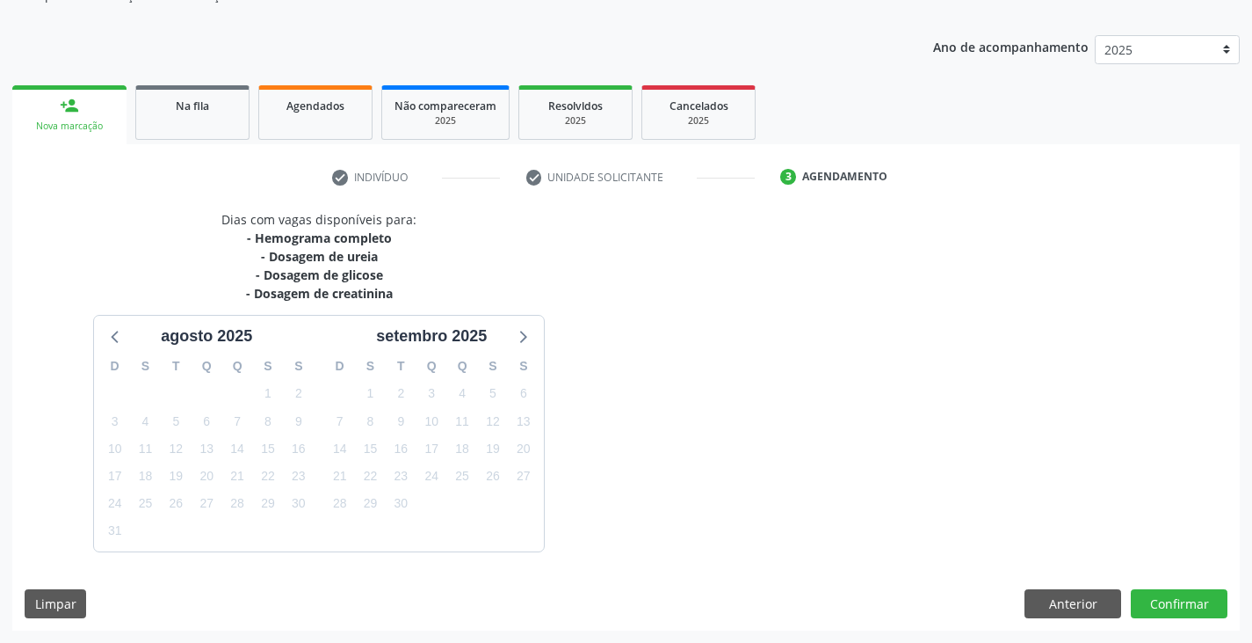
scroll to position [229, 0]
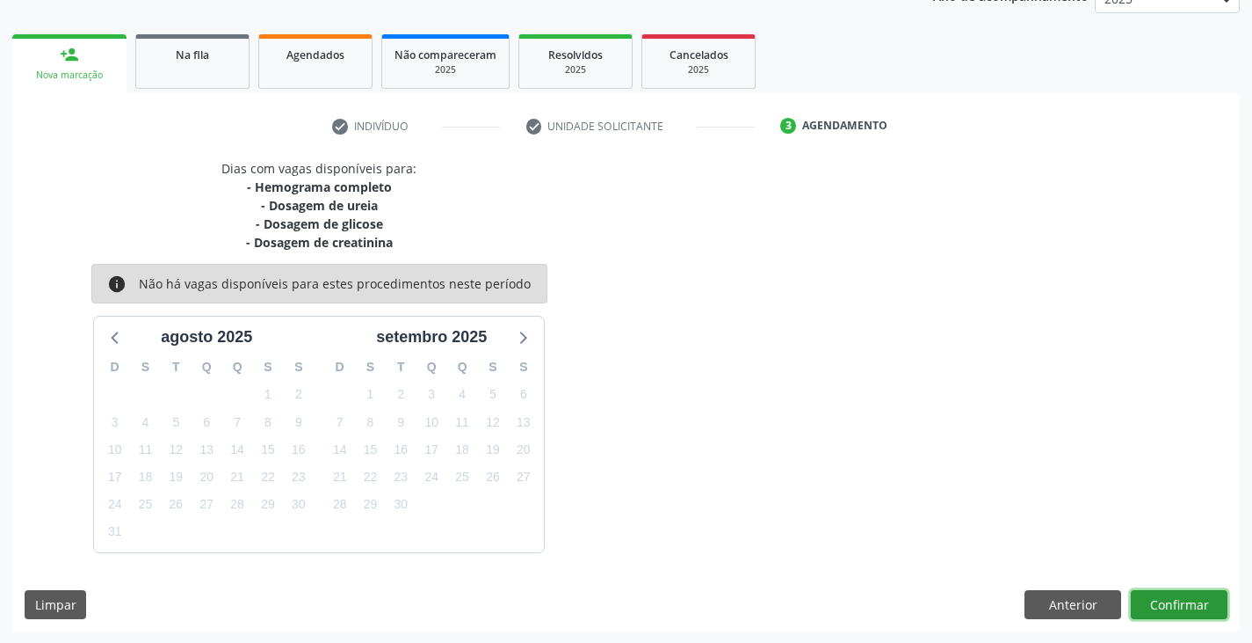
click at [1189, 607] on button "Confirmar" at bounding box center [1179, 605] width 97 height 30
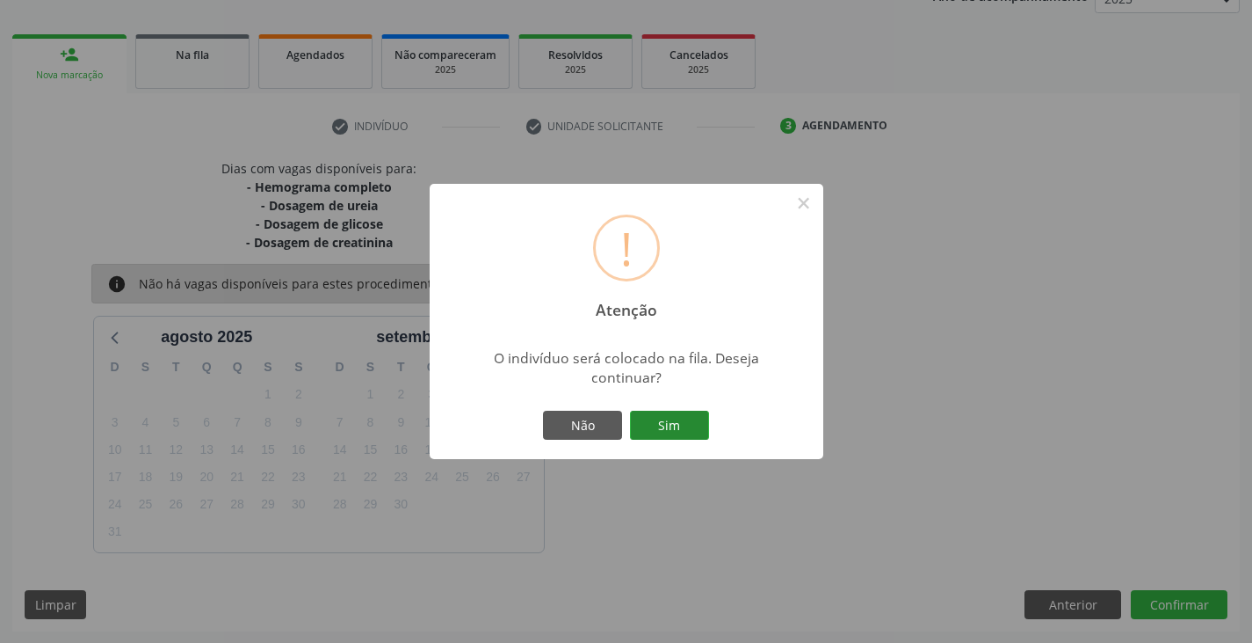
click at [661, 417] on button "Sim" at bounding box center [669, 425] width 79 height 30
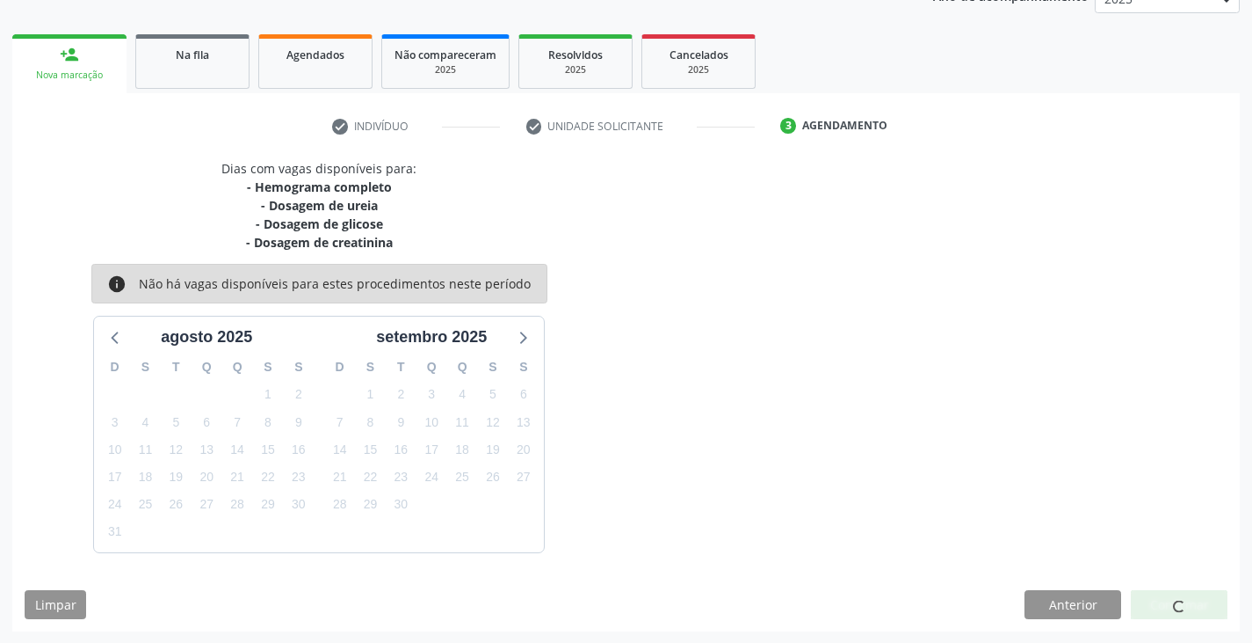
scroll to position [0, 0]
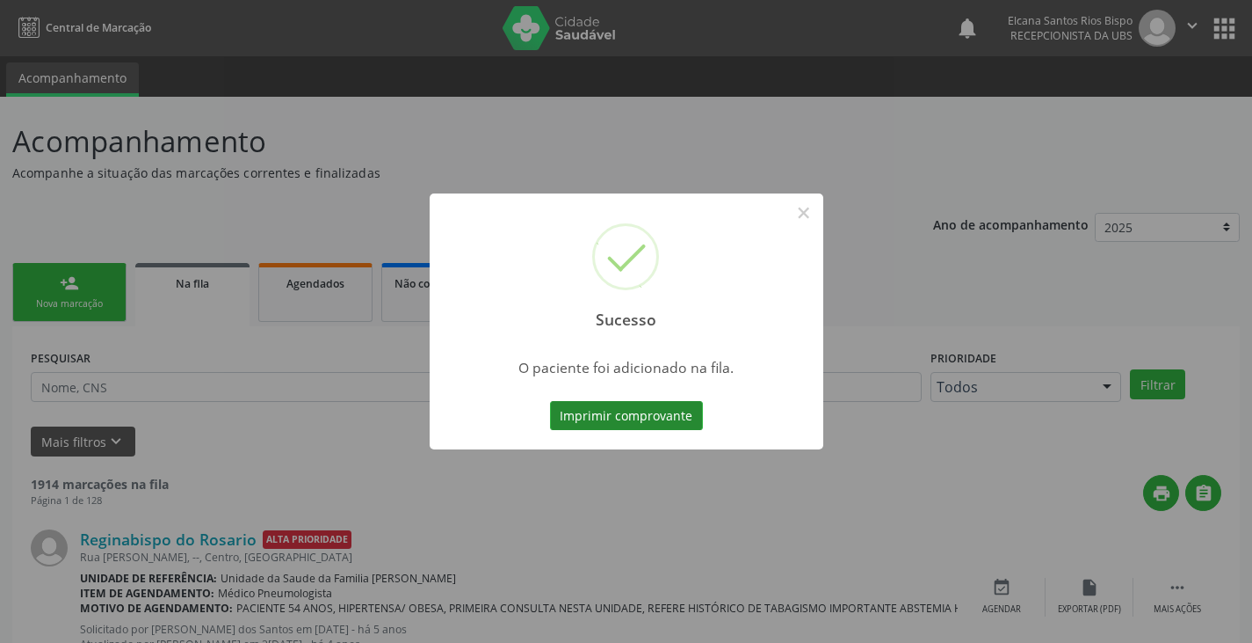
click at [659, 417] on button "Imprimir comprovante" at bounding box center [626, 416] width 153 height 30
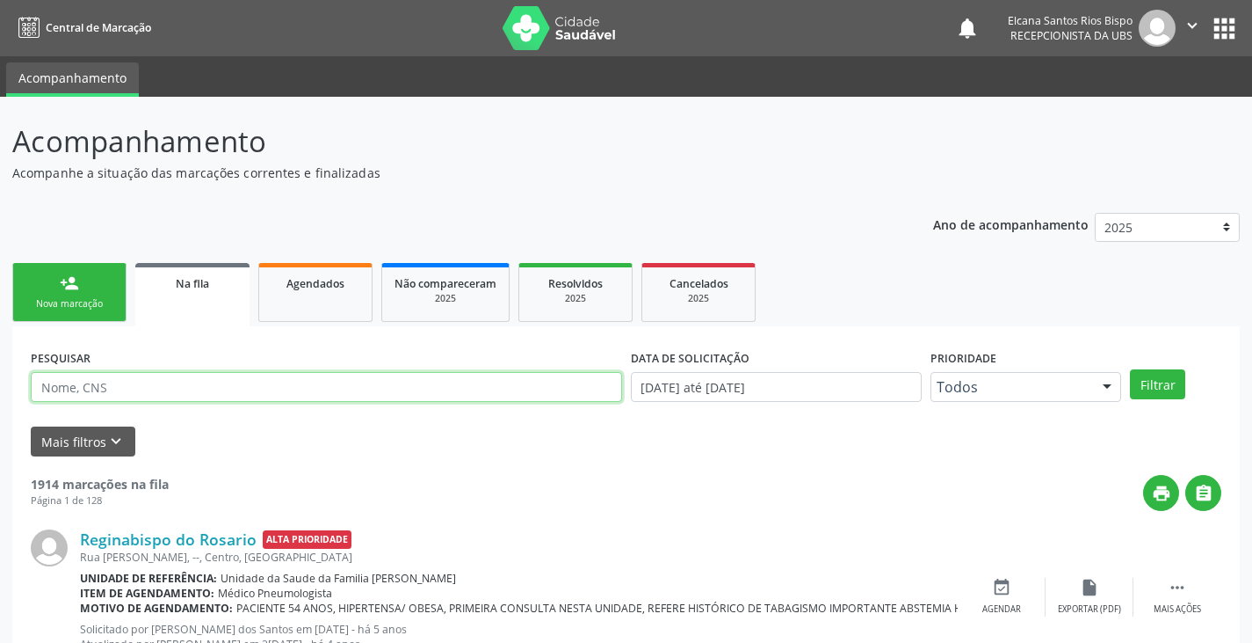
click at [151, 387] on input "text" at bounding box center [327, 387] width 592 height 30
paste input "702 8076 6545 6964"
type input "702 8076 6545 6964"
click at [1130, 369] on button "Filtrar" at bounding box center [1157, 384] width 55 height 30
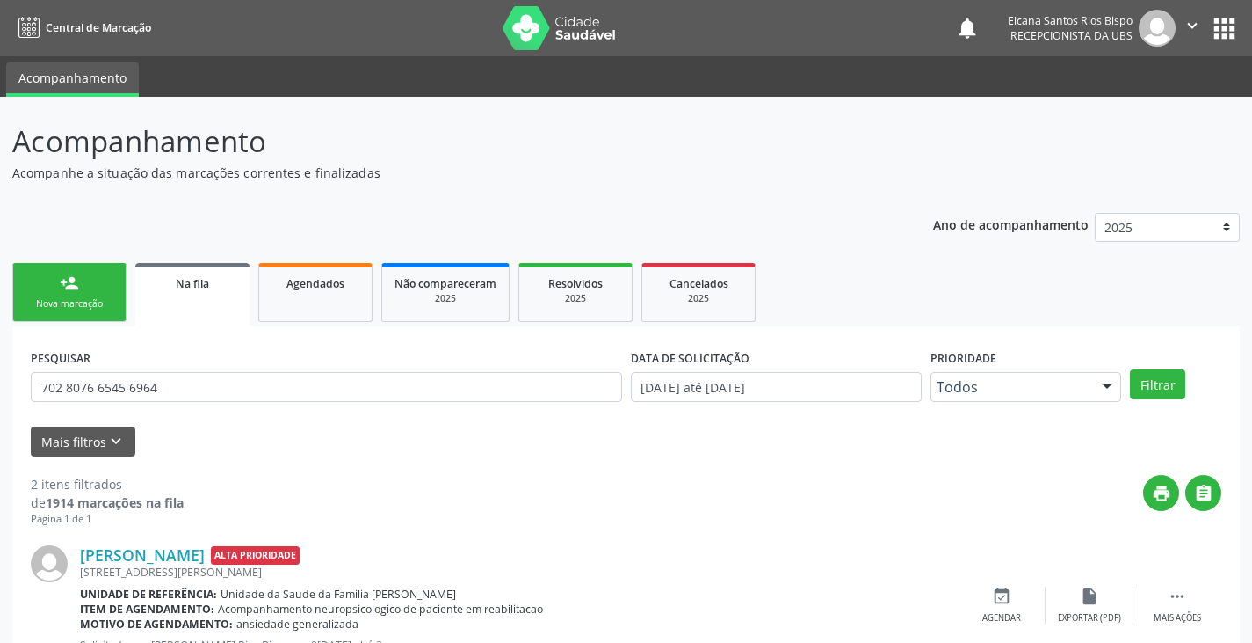
scroll to position [229, 0]
